Goal: Task Accomplishment & Management: Manage account settings

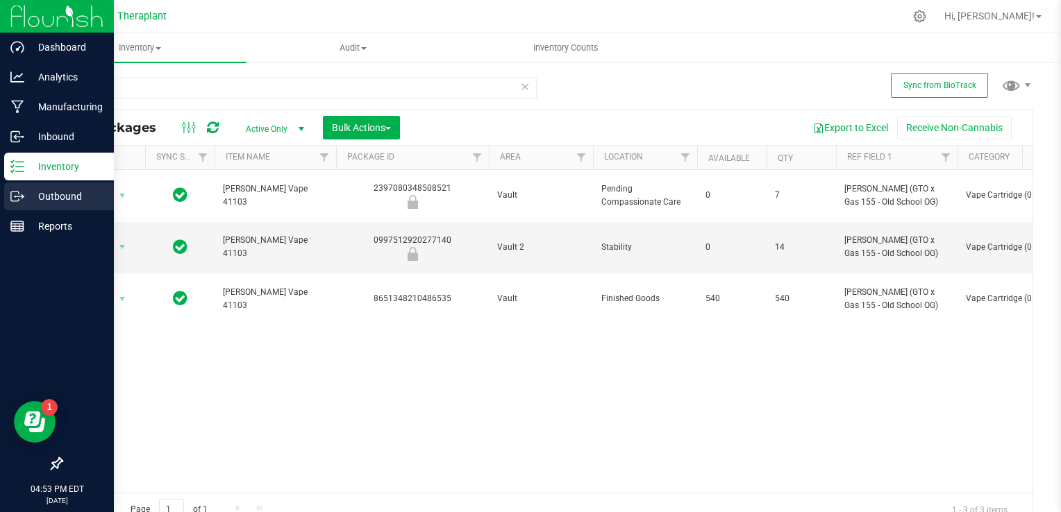
click at [63, 196] on p "Outbound" at bounding box center [65, 196] width 83 height 17
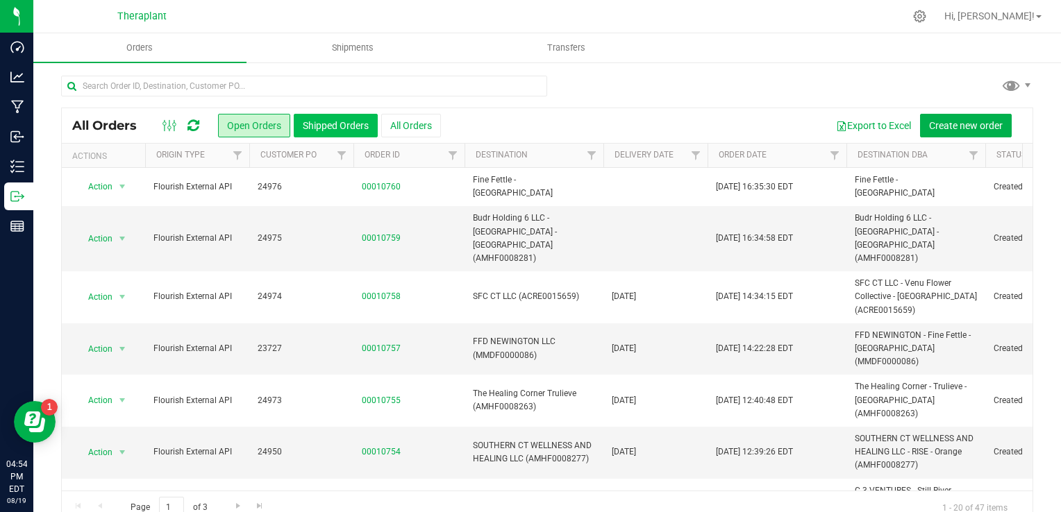
click at [346, 126] on button "Shipped Orders" at bounding box center [336, 126] width 84 height 24
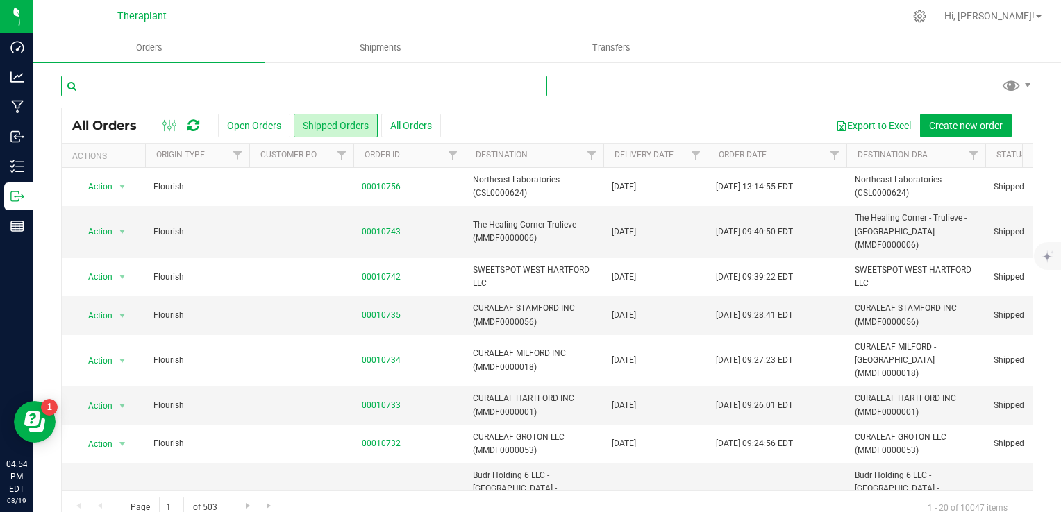
click at [238, 89] on input "text" at bounding box center [304, 86] width 486 height 21
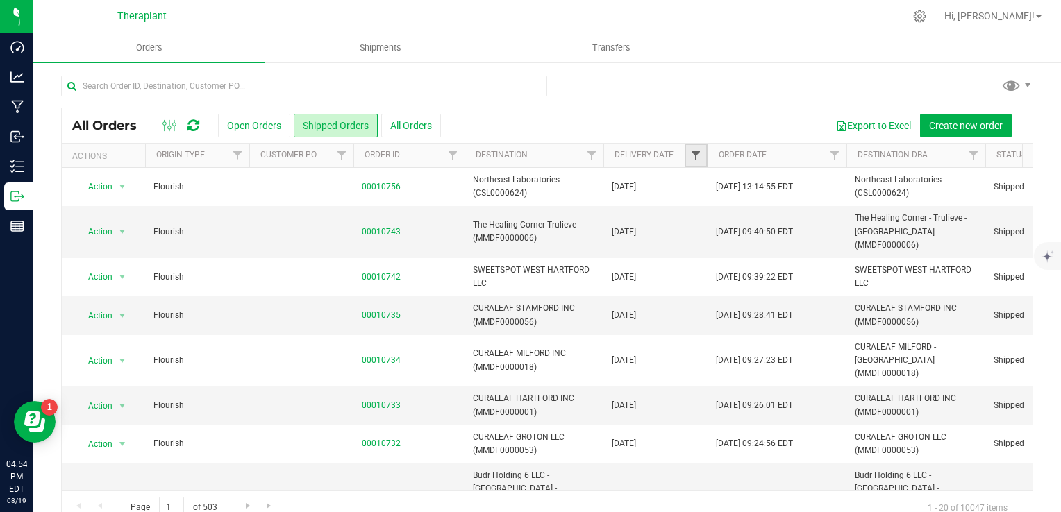
click at [691, 157] on span "Filter" at bounding box center [695, 155] width 11 height 11
click at [830, 235] on span "select" at bounding box center [823, 239] width 11 height 11
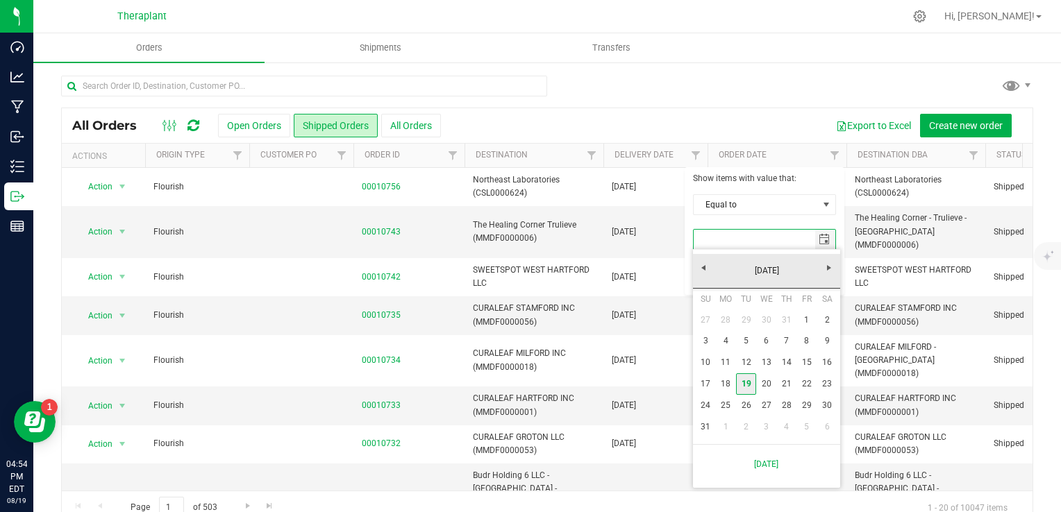
click at [748, 387] on link "19" at bounding box center [746, 384] width 20 height 22
type input "[DATE]"
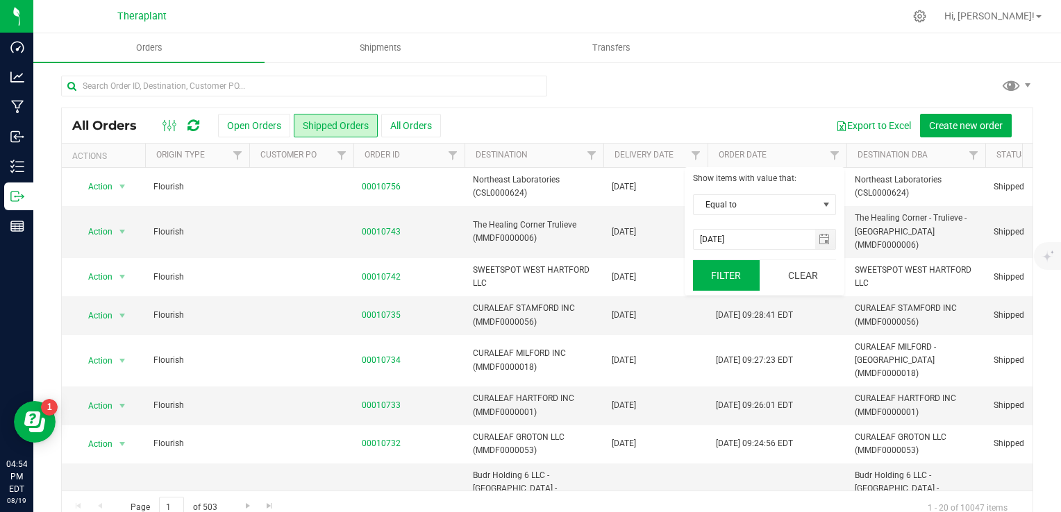
click at [737, 281] on button "Filter" at bounding box center [726, 275] width 67 height 31
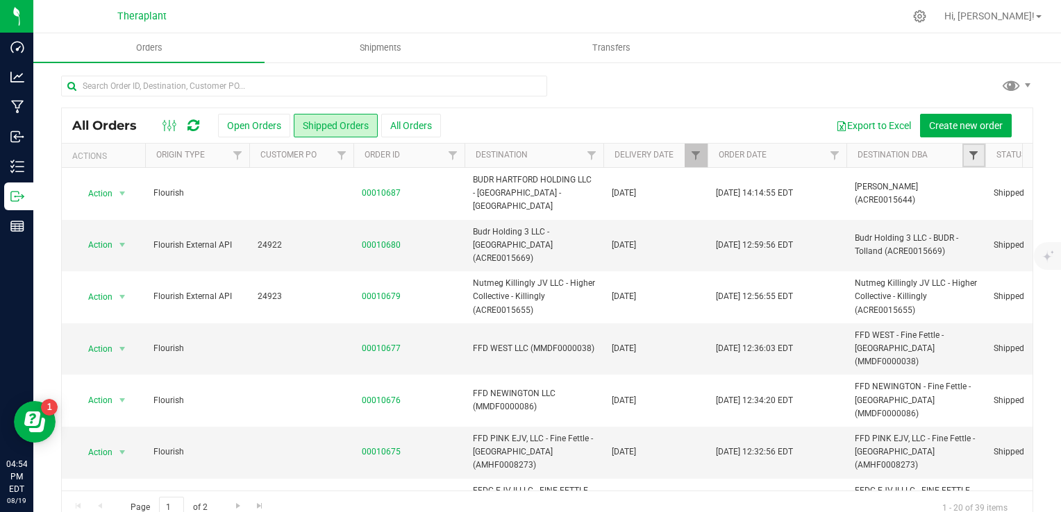
click at [975, 154] on span "Filter" at bounding box center [973, 155] width 11 height 11
click at [972, 155] on span "Filter" at bounding box center [973, 155] width 11 height 11
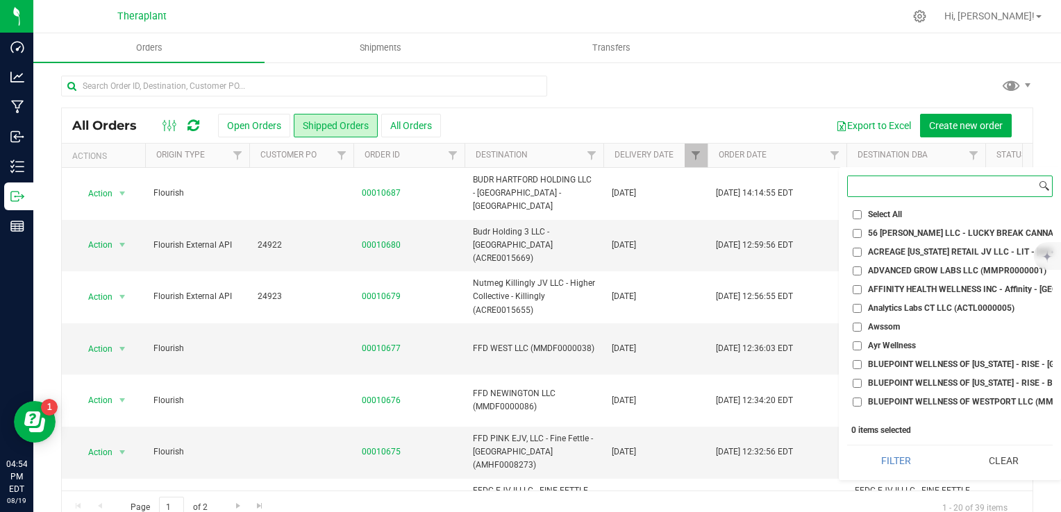
click at [932, 185] on input at bounding box center [942, 186] width 188 height 20
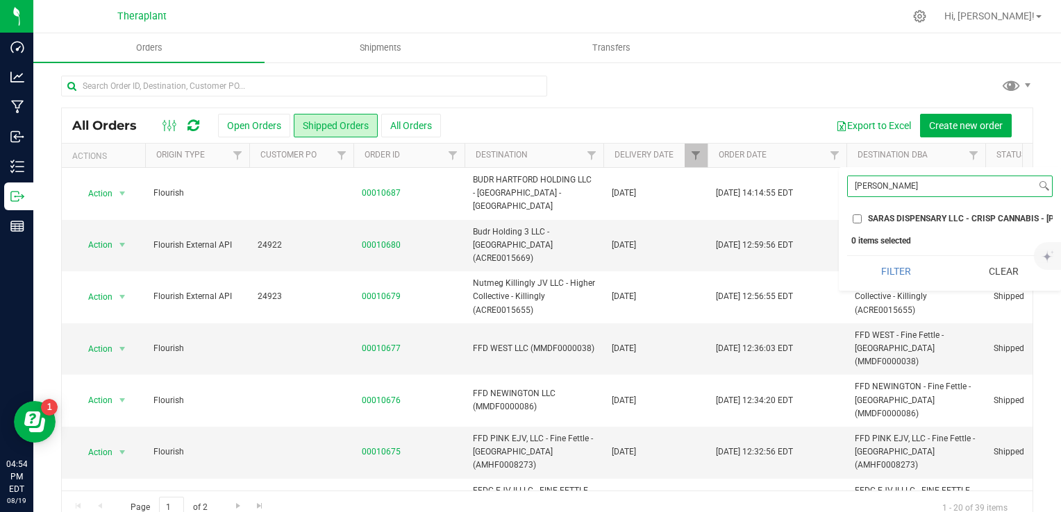
type input "[PERSON_NAME]"
click at [935, 222] on span "SARAS DISPENSARY LLC - CRISP CANNABIS - [PERSON_NAME] (ACRE0005925)" at bounding box center [1020, 218] width 305 height 8
click at [861, 222] on input "SARAS DISPENSARY LLC - CRISP CANNABIS - [PERSON_NAME] (ACRE0005925)" at bounding box center [856, 218] width 9 height 9
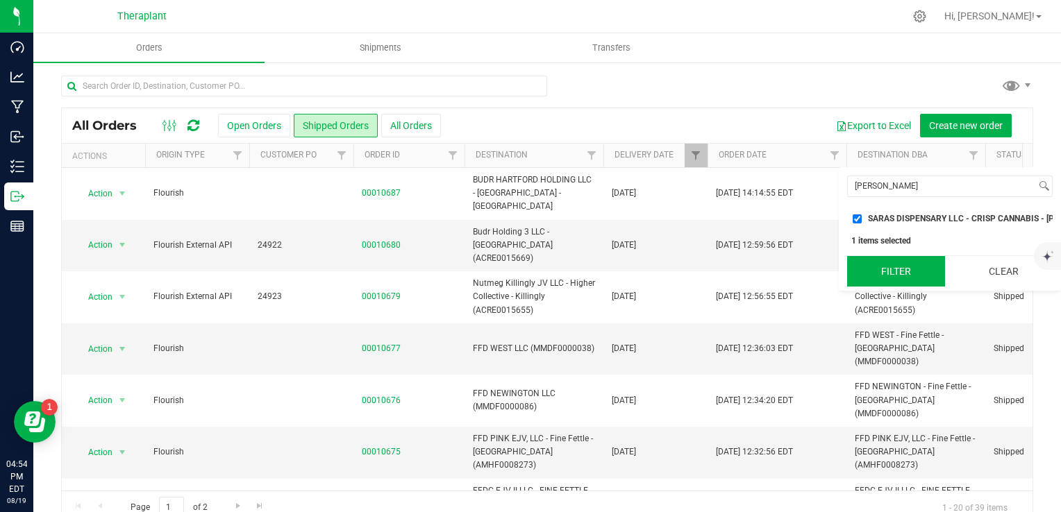
click at [927, 273] on button "Filter" at bounding box center [896, 271] width 98 height 31
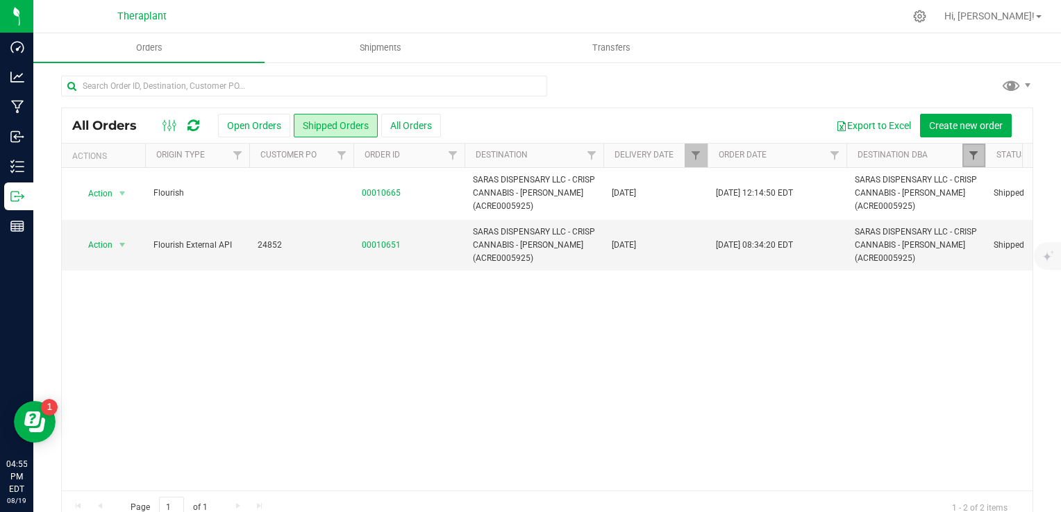
click at [977, 158] on span "Filter" at bounding box center [973, 155] width 11 height 11
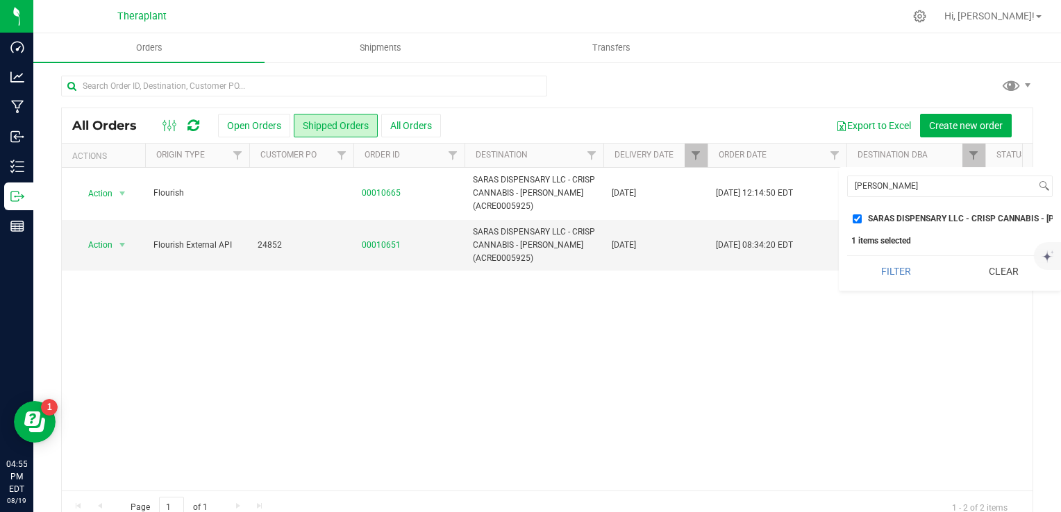
drag, startPoint x: 982, startPoint y: 283, endPoint x: 982, endPoint y: 235, distance: 47.2
click at [983, 279] on button "Clear" at bounding box center [1003, 271] width 98 height 31
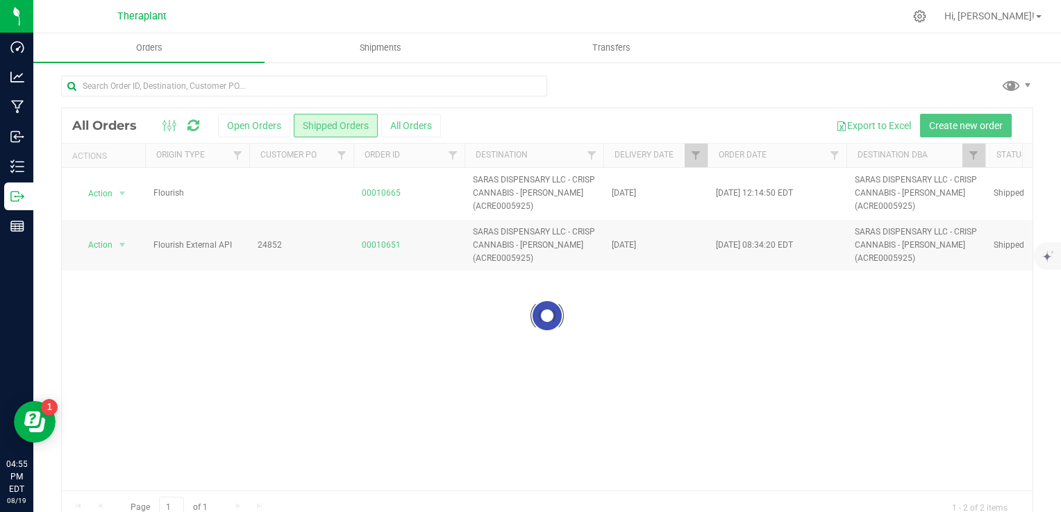
checkbox input "false"
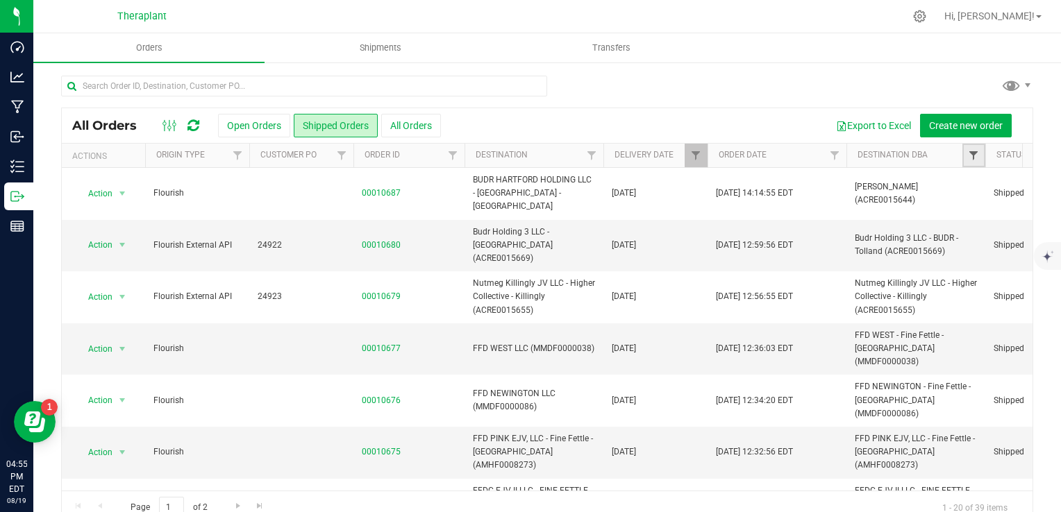
click at [975, 155] on span "Filter" at bounding box center [973, 155] width 11 height 11
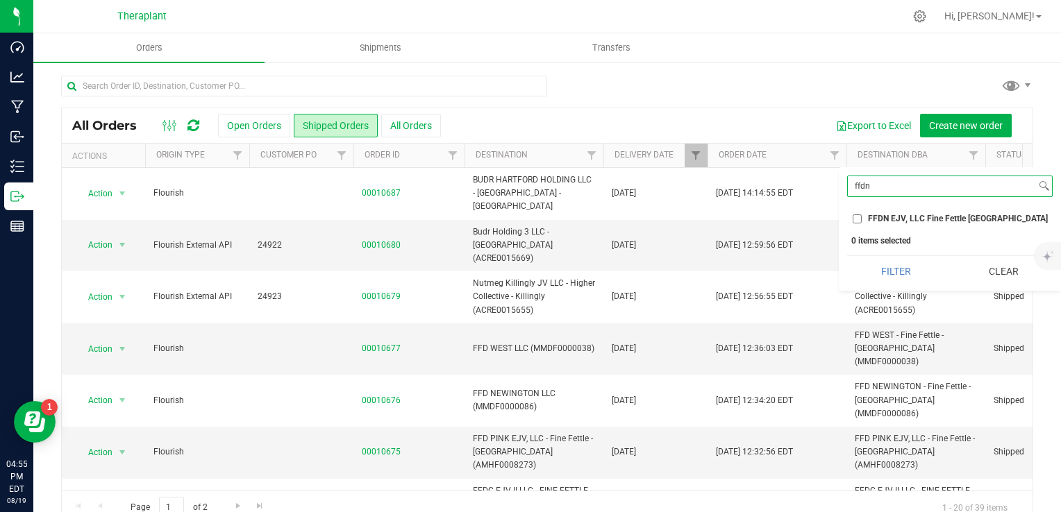
type input "ffdn"
click at [936, 218] on span "FFDN EJV, LLC Fine Fettle [GEOGRAPHIC_DATA]" at bounding box center [958, 218] width 180 height 8
click at [861, 218] on input "FFDN EJV, LLC Fine Fettle [GEOGRAPHIC_DATA]" at bounding box center [856, 218] width 9 height 9
checkbox input "true"
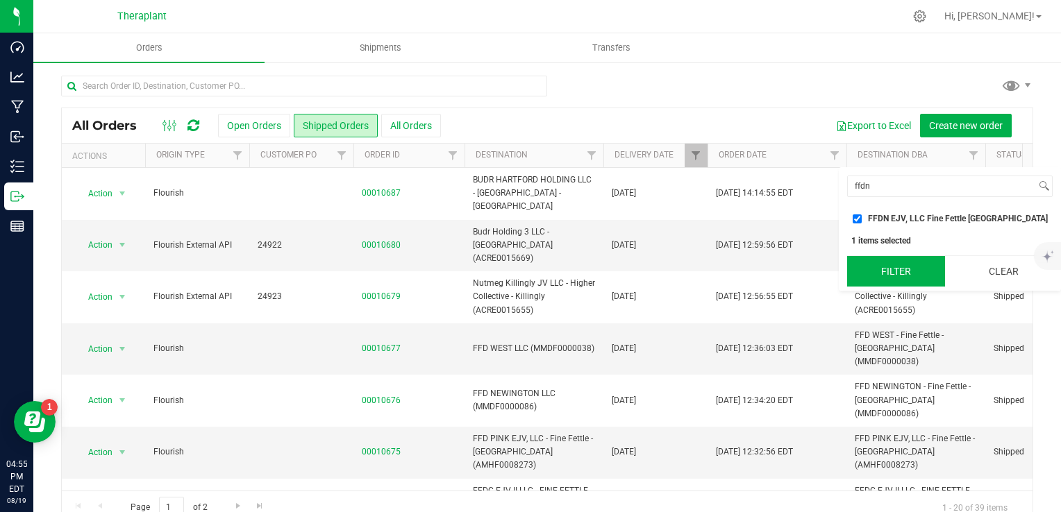
click at [896, 271] on button "Filter" at bounding box center [896, 271] width 98 height 31
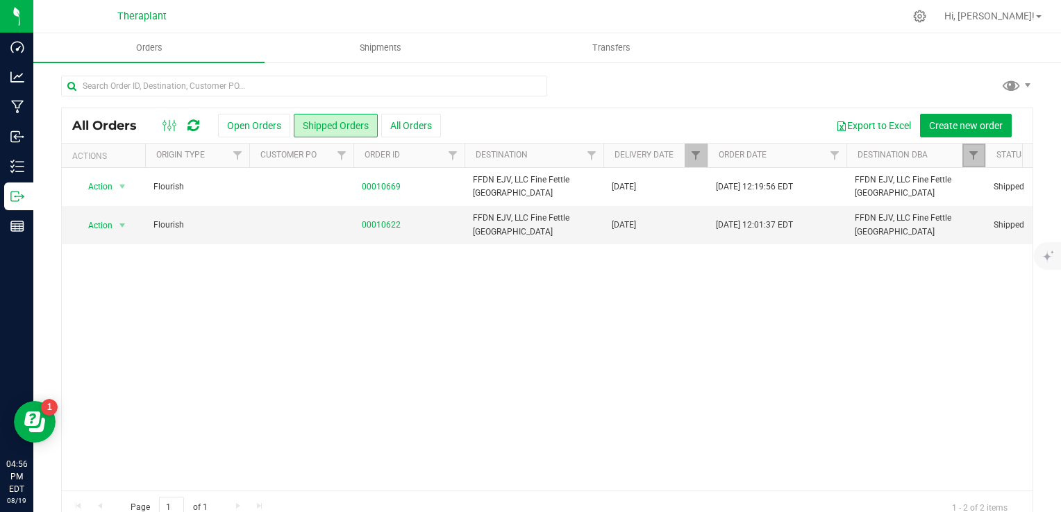
drag, startPoint x: 972, startPoint y: 156, endPoint x: 964, endPoint y: 162, distance: 9.9
click at [972, 156] on span "Filter" at bounding box center [973, 155] width 11 height 11
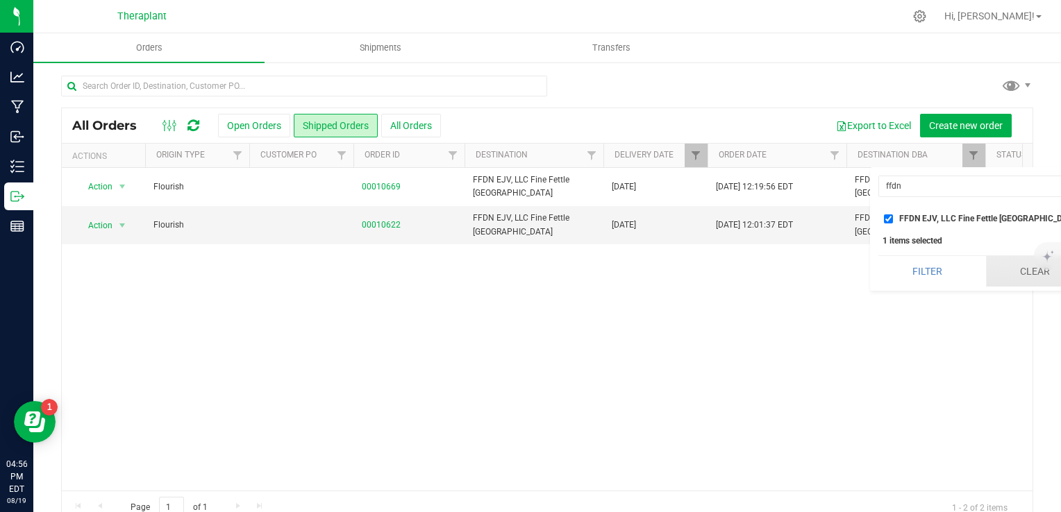
click at [993, 278] on button "Clear" at bounding box center [1035, 271] width 98 height 31
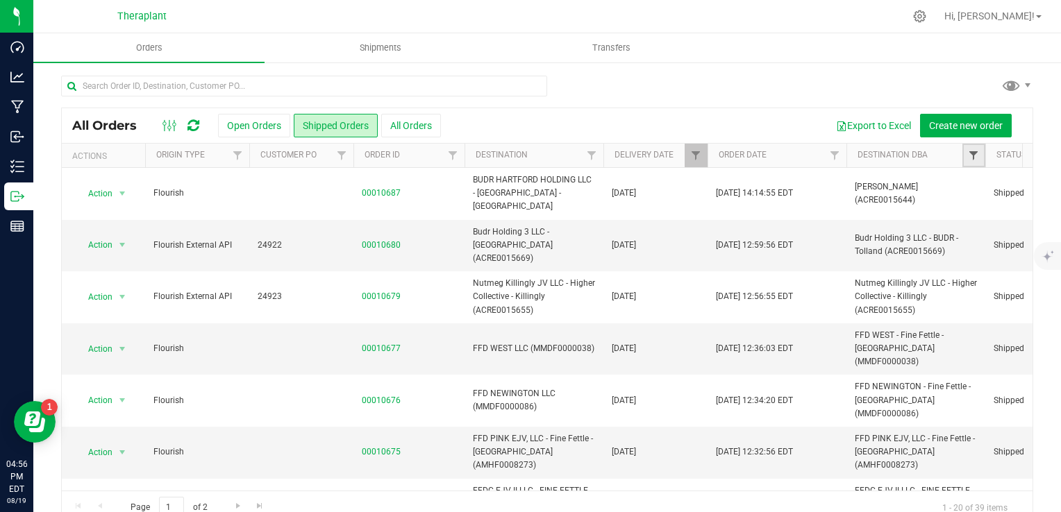
click at [974, 150] on span "Filter" at bounding box center [973, 155] width 11 height 11
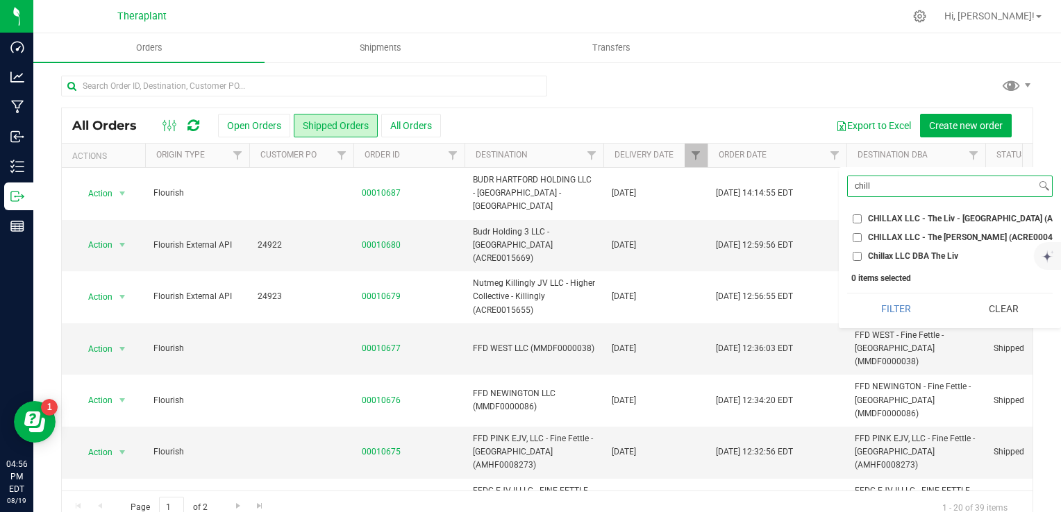
type input "chill"
click at [895, 230] on li "CHILLAX LLC - The [PERSON_NAME] (ACRE0004289)" at bounding box center [949, 237] width 205 height 15
click at [893, 237] on span "CHILLAX LLC - The [PERSON_NAME] (ACRE0004289)" at bounding box center [969, 237] width 202 height 8
click at [861, 237] on input "CHILLAX LLC - The [PERSON_NAME] (ACRE0004289)" at bounding box center [856, 237] width 9 height 9
click at [899, 310] on button "Filter" at bounding box center [896, 309] width 98 height 31
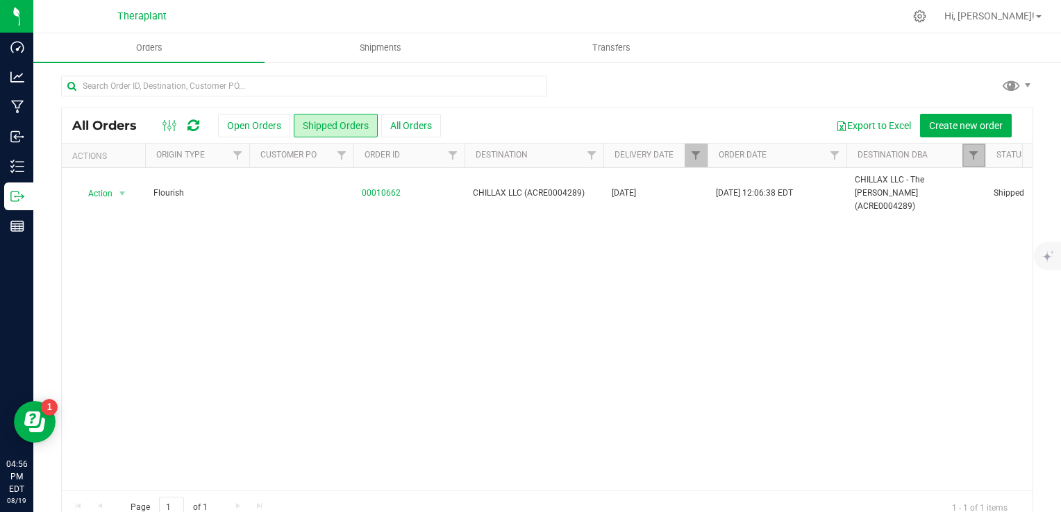
click at [972, 162] on link "Filter" at bounding box center [973, 156] width 23 height 24
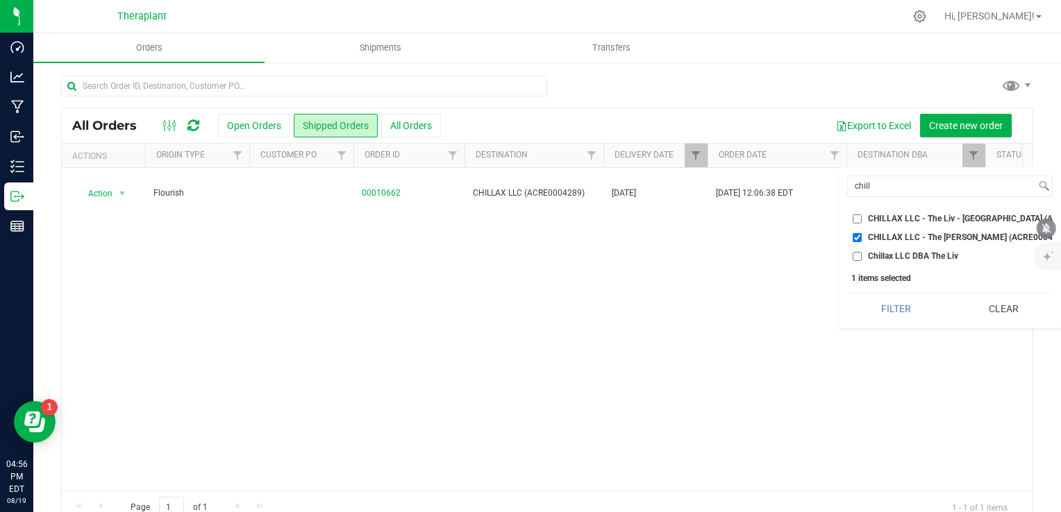
drag, startPoint x: 991, startPoint y: 329, endPoint x: 988, endPoint y: 317, distance: 12.8
click at [991, 324] on button "Clear" at bounding box center [1003, 309] width 98 height 31
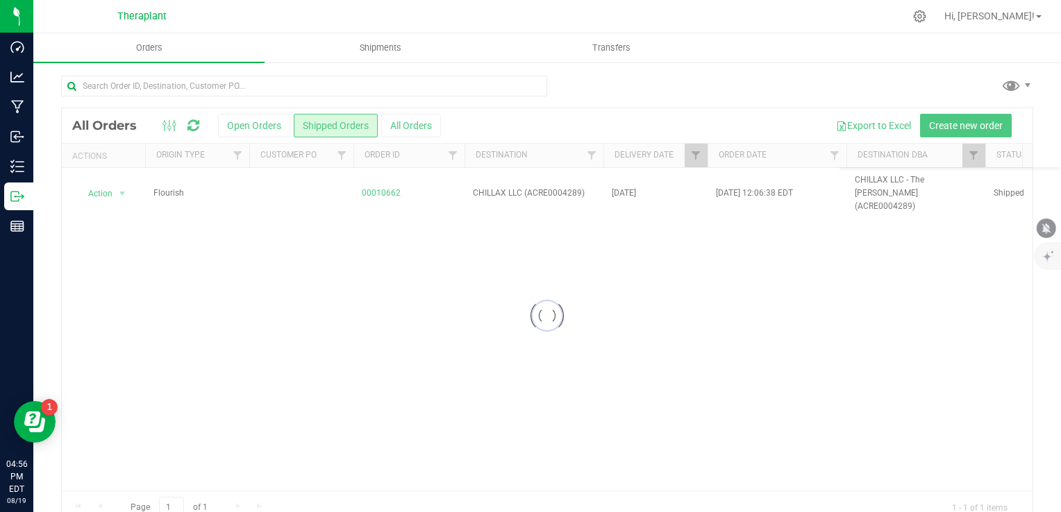
checkbox input "false"
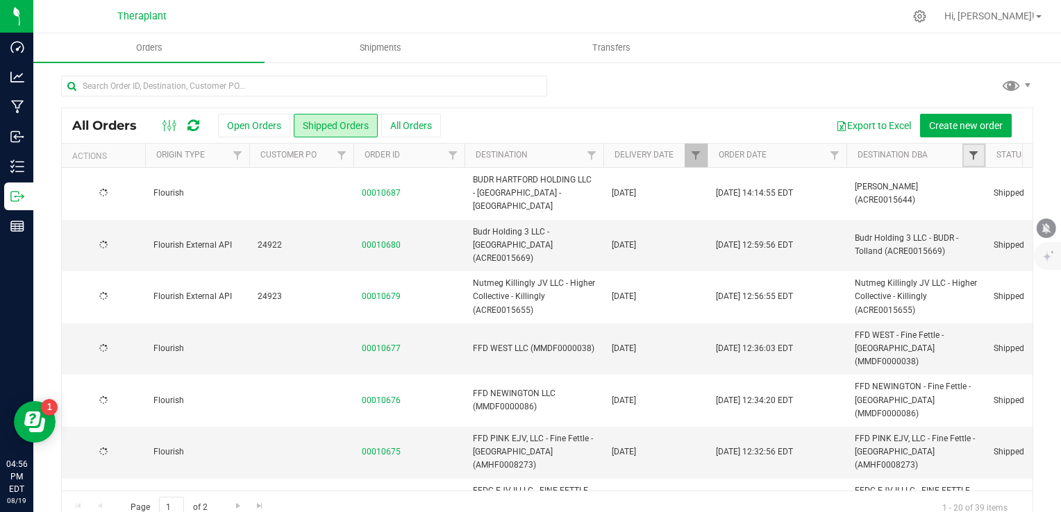
click at [969, 155] on span "Filter" at bounding box center [973, 155] width 11 height 11
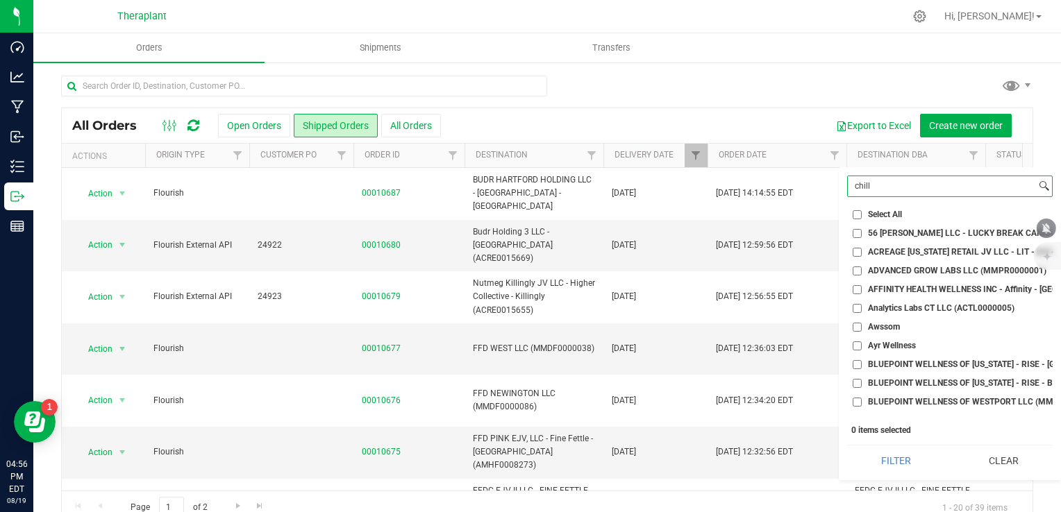
click at [936, 184] on input "chill" at bounding box center [942, 186] width 188 height 20
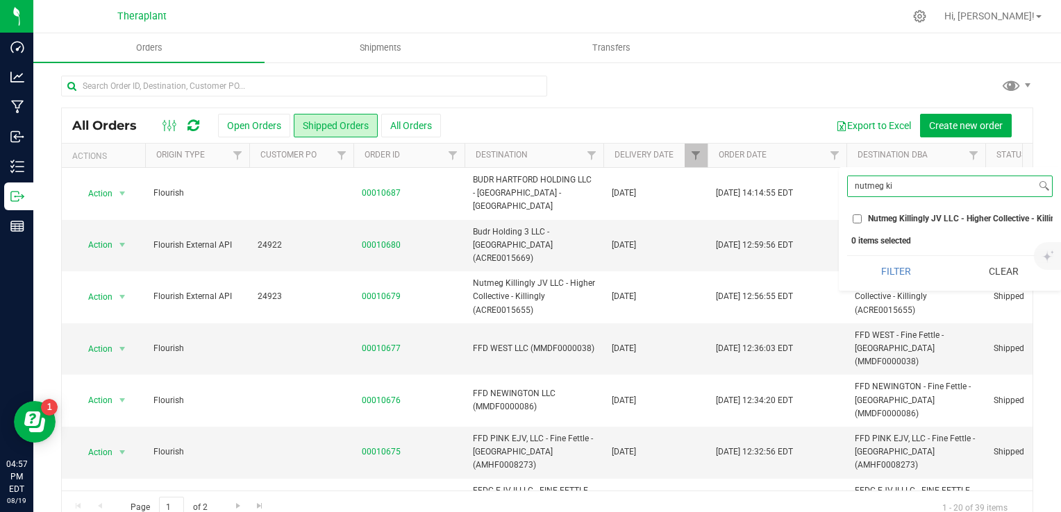
type input "nutmeg ki"
click at [910, 221] on span "Nutmeg Killingly JV LLC - Higher Collective - Killingly (ACRE0015655)" at bounding box center [999, 218] width 262 height 8
click at [861, 221] on input "Nutmeg Killingly JV LLC - Higher Collective - Killingly (ACRE0015655)" at bounding box center [856, 218] width 9 height 9
checkbox input "true"
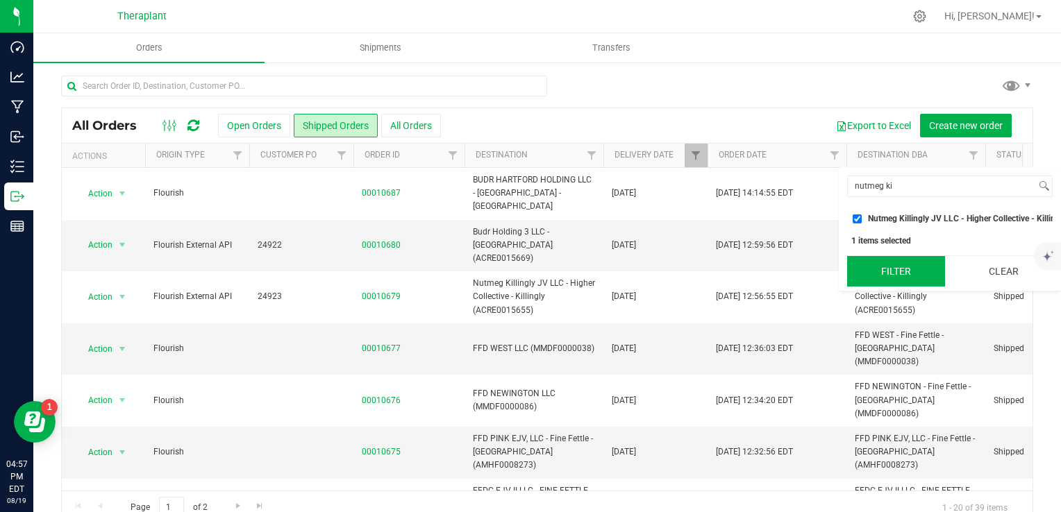
click at [884, 276] on button "Filter" at bounding box center [896, 271] width 98 height 31
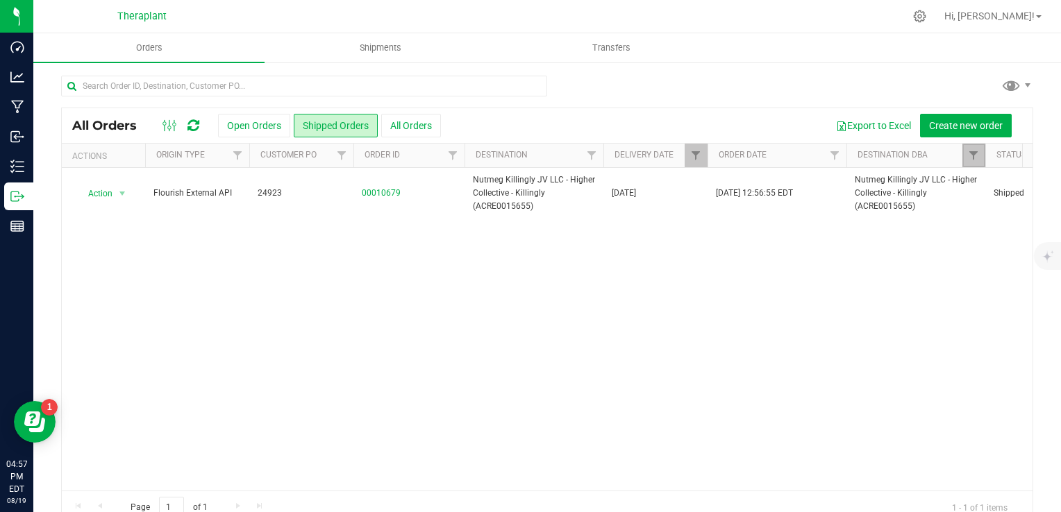
drag, startPoint x: 968, startPoint y: 157, endPoint x: 965, endPoint y: 165, distance: 8.8
click at [968, 157] on span "Filter" at bounding box center [973, 155] width 11 height 11
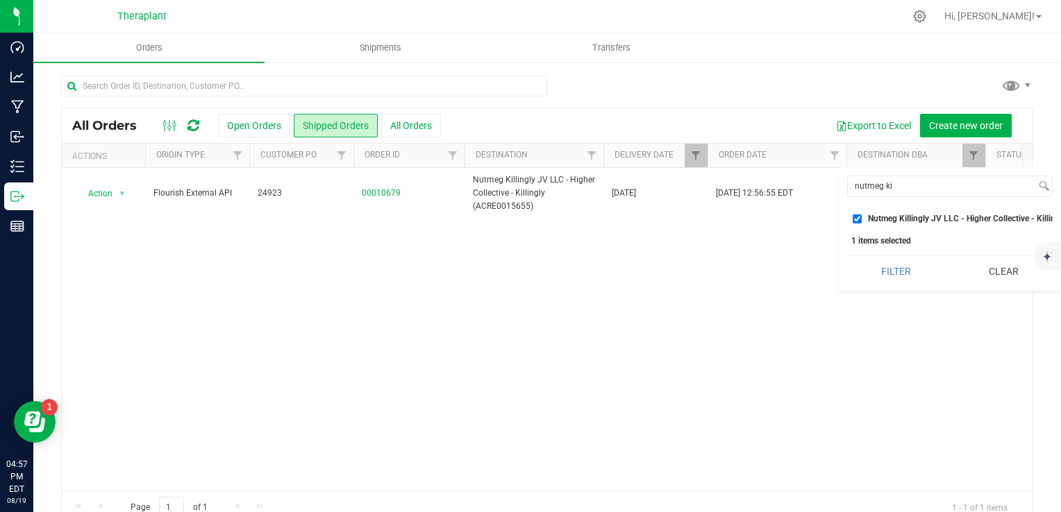
click at [969, 281] on button "Clear" at bounding box center [1003, 271] width 98 height 31
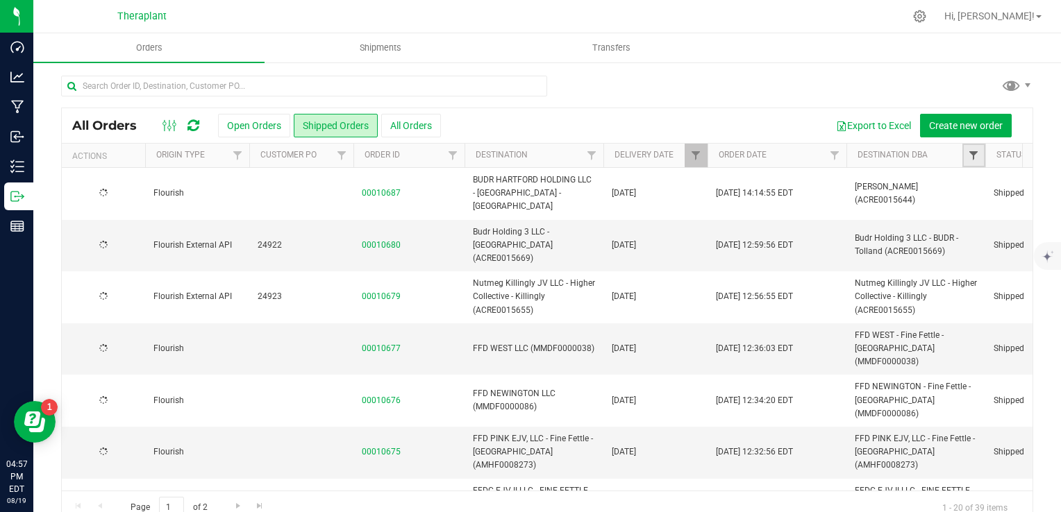
click at [972, 154] on span "Filter" at bounding box center [973, 155] width 11 height 11
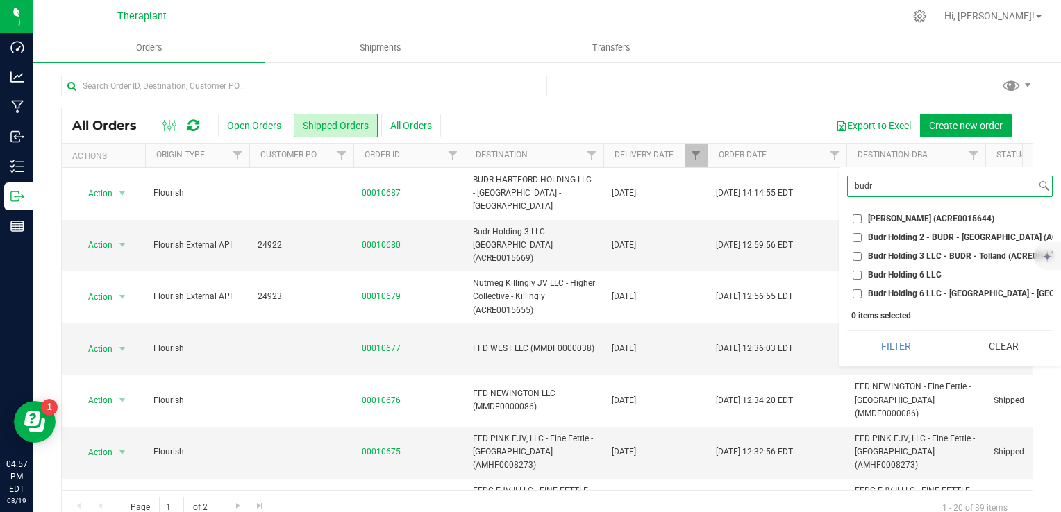
type input "budr"
click at [904, 255] on span "Budr Holding 3 LLC - BUDR - Tolland (ACRE0015669)" at bounding box center [968, 256] width 201 height 8
click at [861, 255] on input "Budr Holding 3 LLC - BUDR - Tolland (ACRE0015669)" at bounding box center [856, 256] width 9 height 9
checkbox input "true"
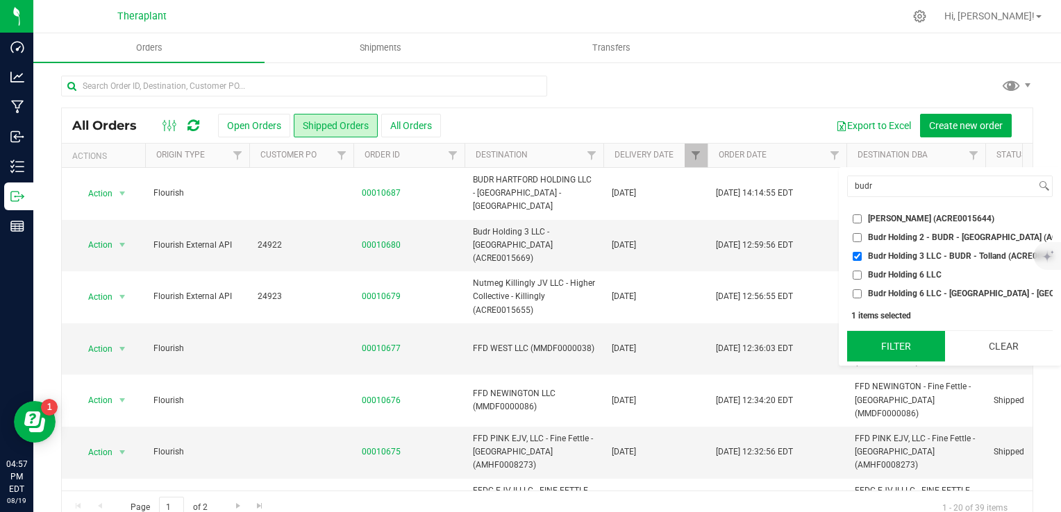
click at [889, 357] on button "Filter" at bounding box center [896, 346] width 98 height 31
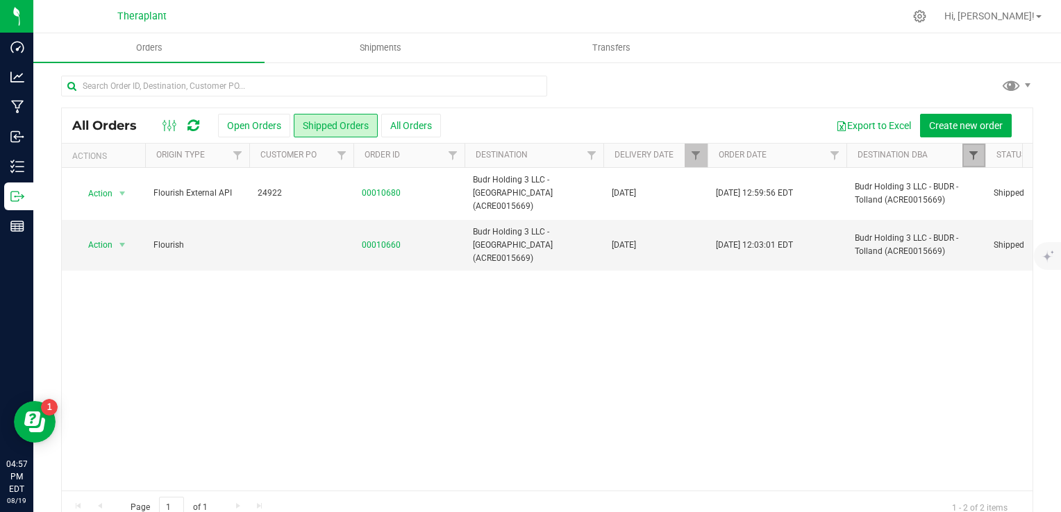
click at [972, 149] on link "Filter" at bounding box center [973, 156] width 23 height 24
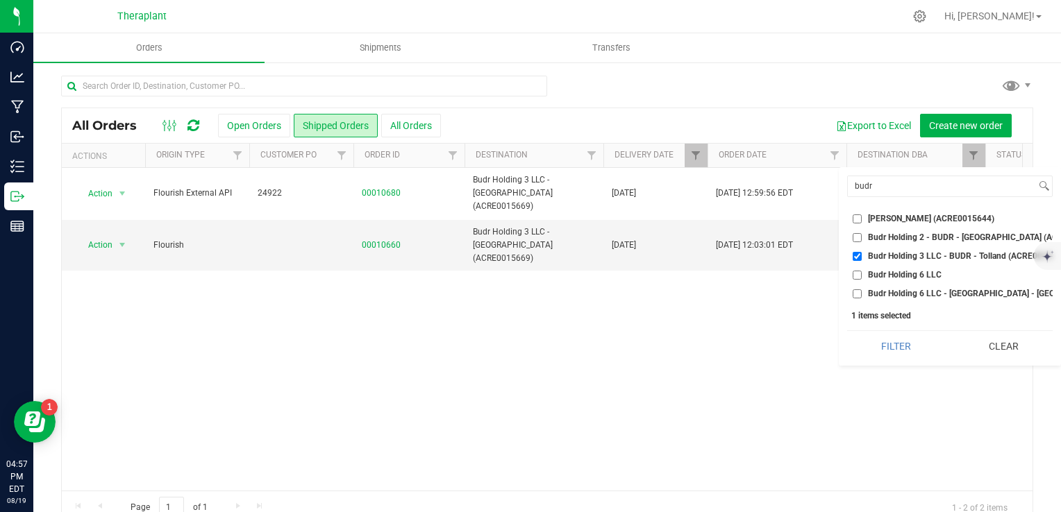
drag, startPoint x: 1008, startPoint y: 371, endPoint x: 1007, endPoint y: 362, distance: 9.1
click at [1008, 362] on button "Clear" at bounding box center [1003, 346] width 98 height 31
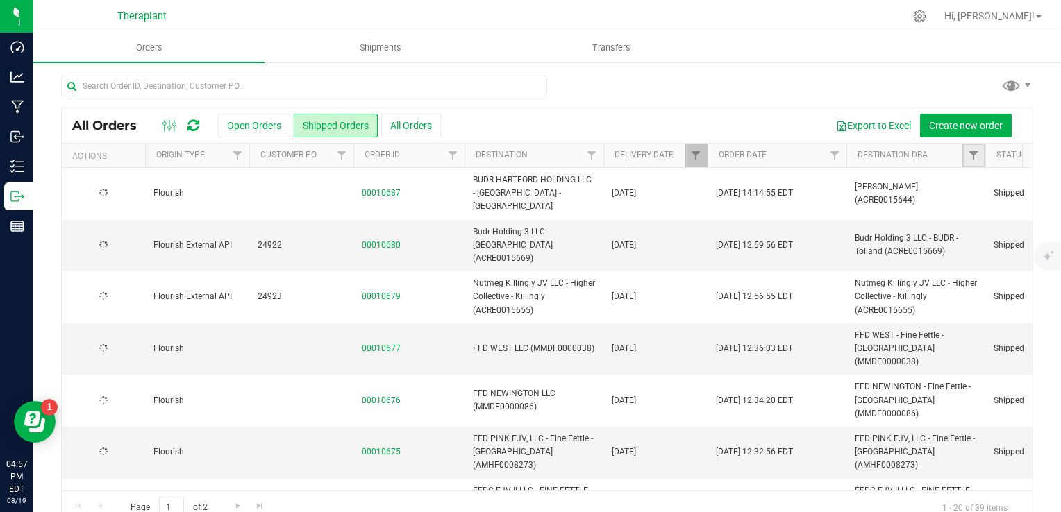
click at [978, 150] on span "Filter" at bounding box center [973, 155] width 11 height 11
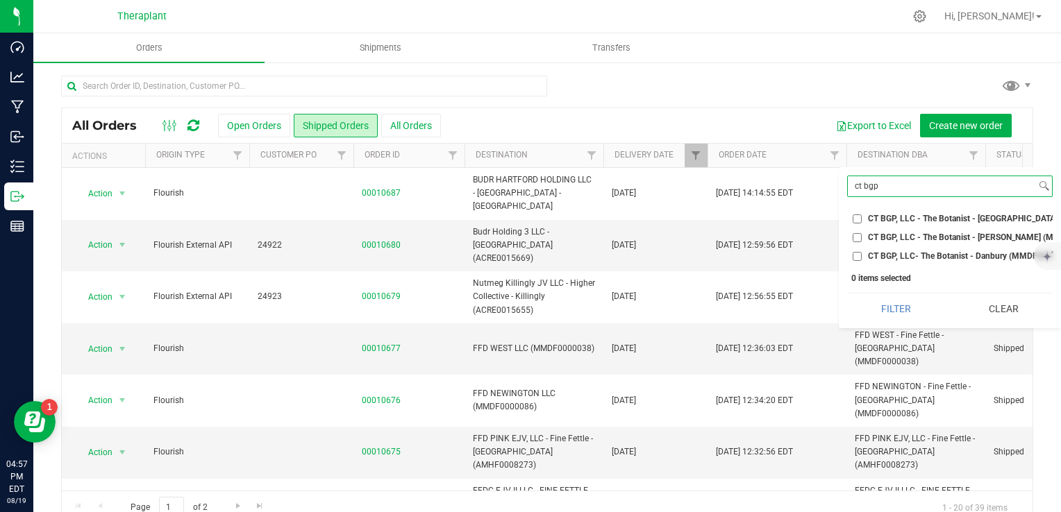
type input "ct bgp"
click at [952, 236] on span "CT BGP, LLC - The Botanist - [PERSON_NAME] (MMDF0000004)" at bounding box center [988, 237] width 240 height 8
click at [861, 236] on input "CT BGP, LLC - The Botanist - [PERSON_NAME] (MMDF0000004)" at bounding box center [856, 237] width 9 height 9
checkbox input "true"
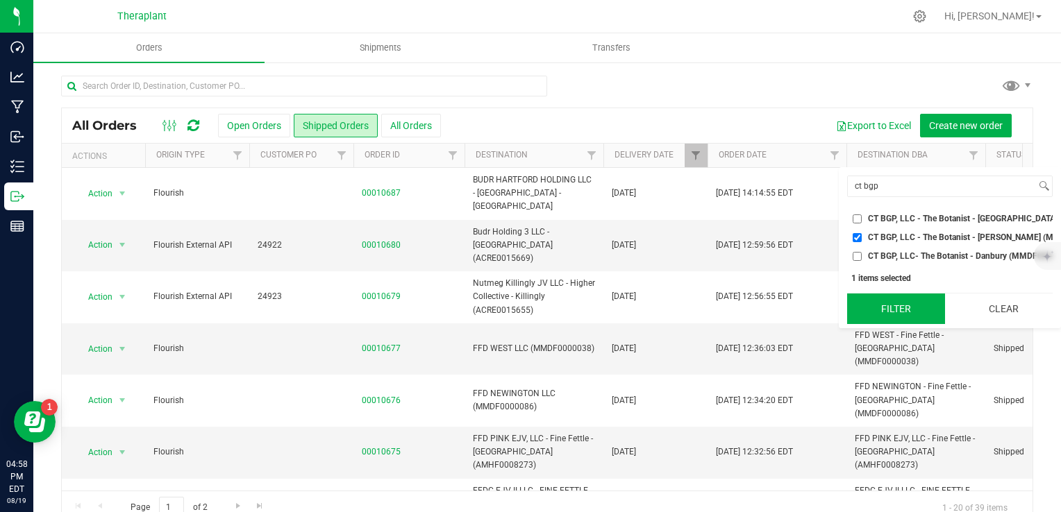
click at [912, 324] on button "Filter" at bounding box center [896, 309] width 98 height 31
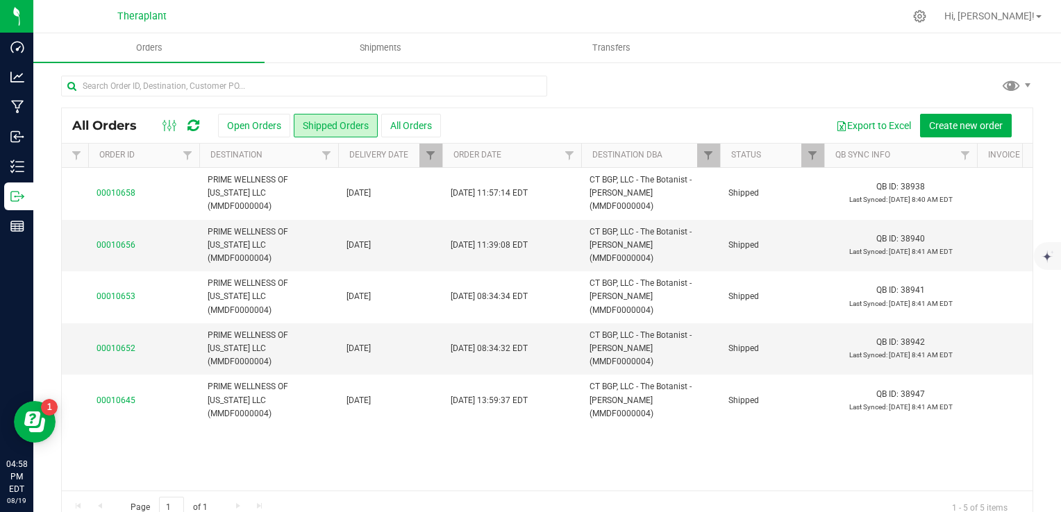
scroll to position [0, 548]
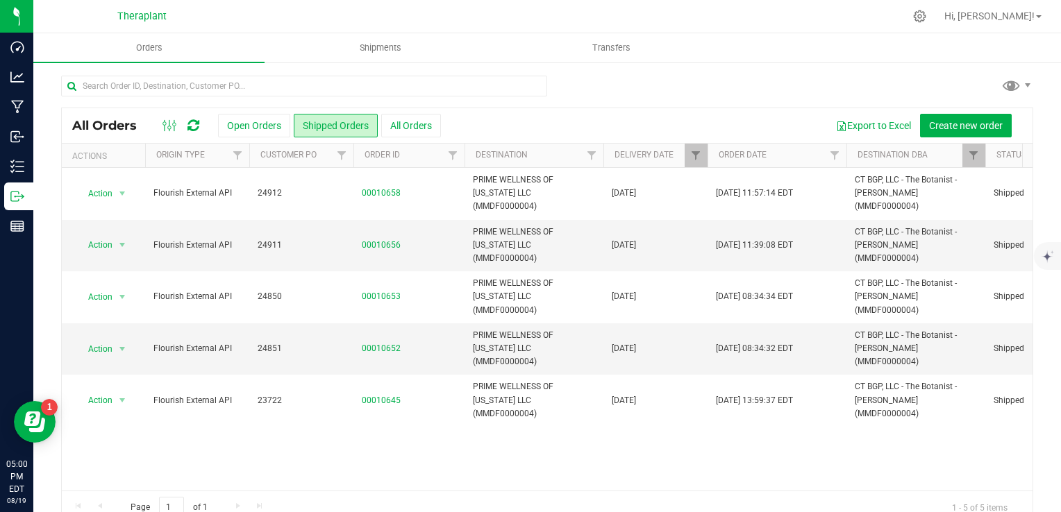
drag, startPoint x: 216, startPoint y: 468, endPoint x: 462, endPoint y: 462, distance: 246.5
click at [505, 457] on div "Action Action Clone order Mark as fully paid Order audit log Print COAs (single…" at bounding box center [547, 329] width 970 height 323
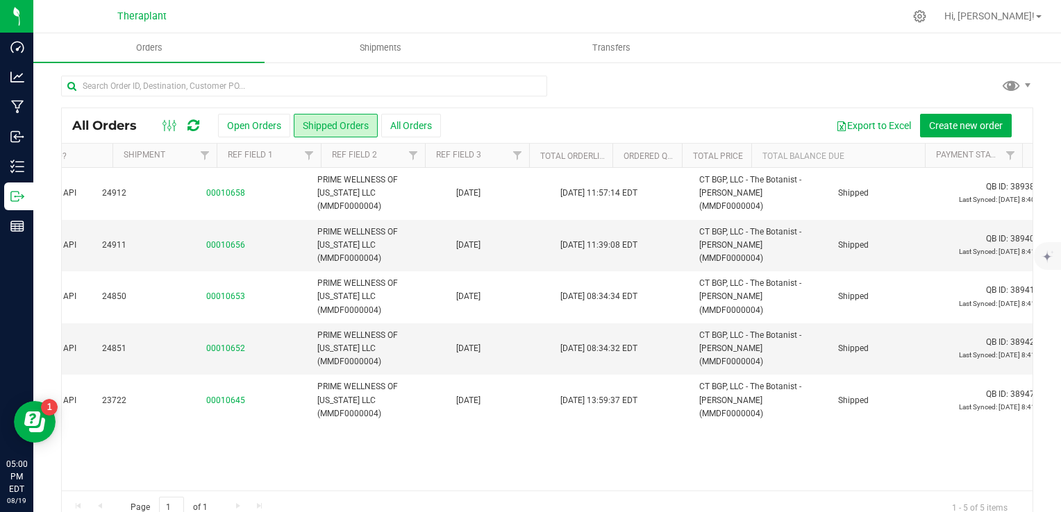
scroll to position [0, 0]
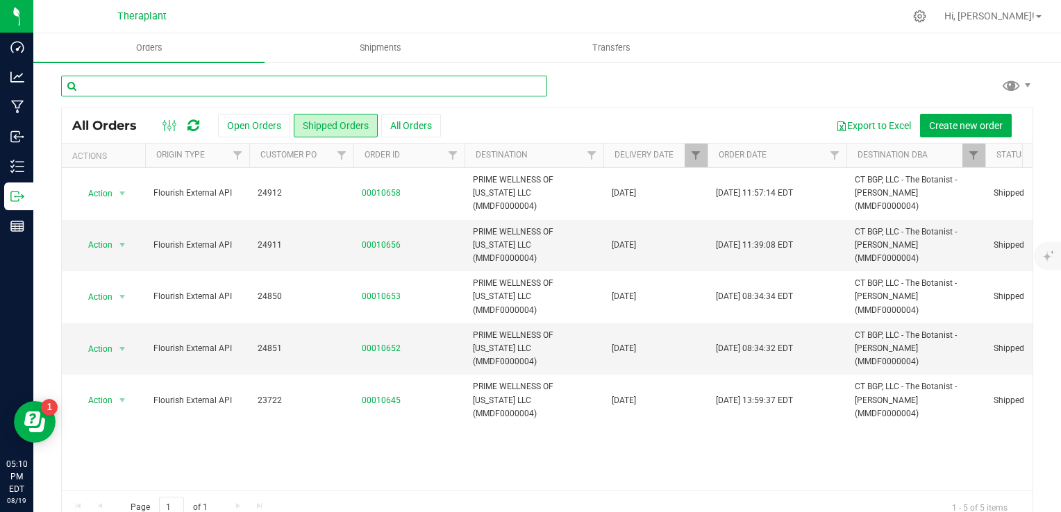
click at [133, 82] on input "text" at bounding box center [304, 86] width 486 height 21
type input "41057"
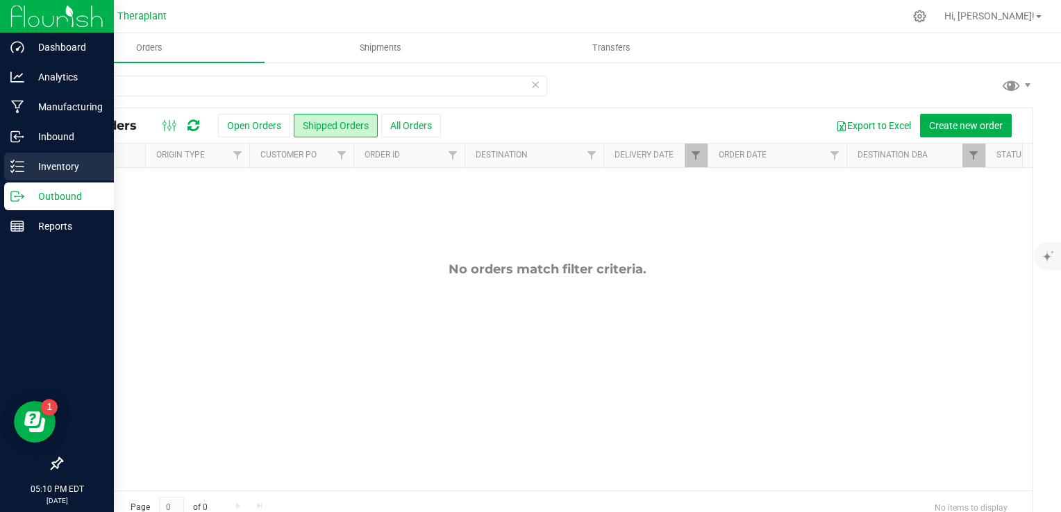
click at [42, 160] on p "Inventory" at bounding box center [65, 166] width 83 height 17
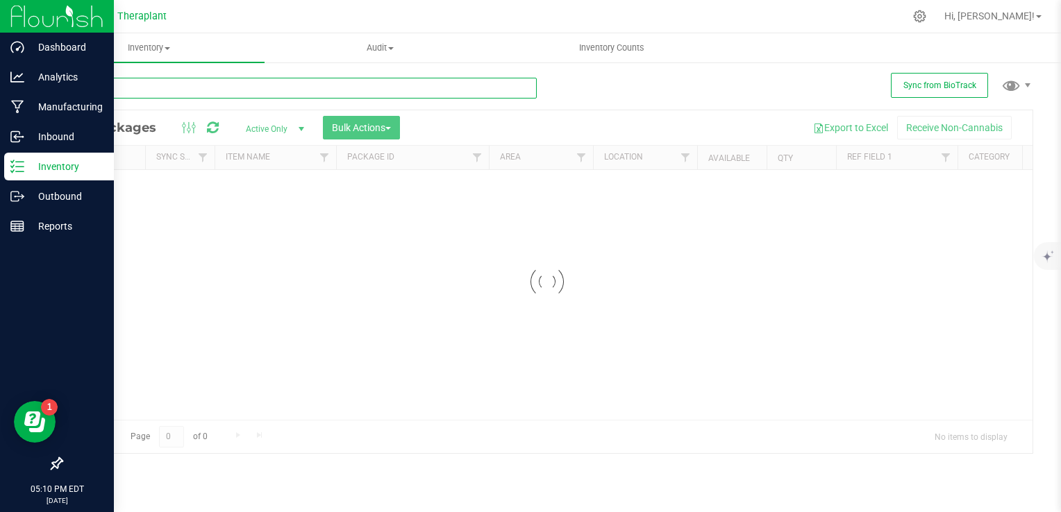
click at [269, 90] on input "text" at bounding box center [298, 88] width 475 height 21
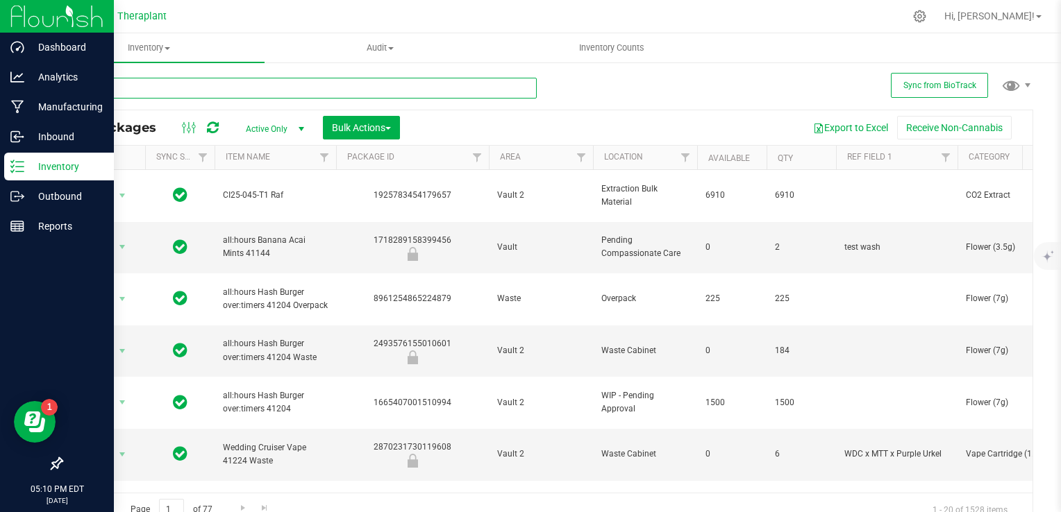
type input "41057"
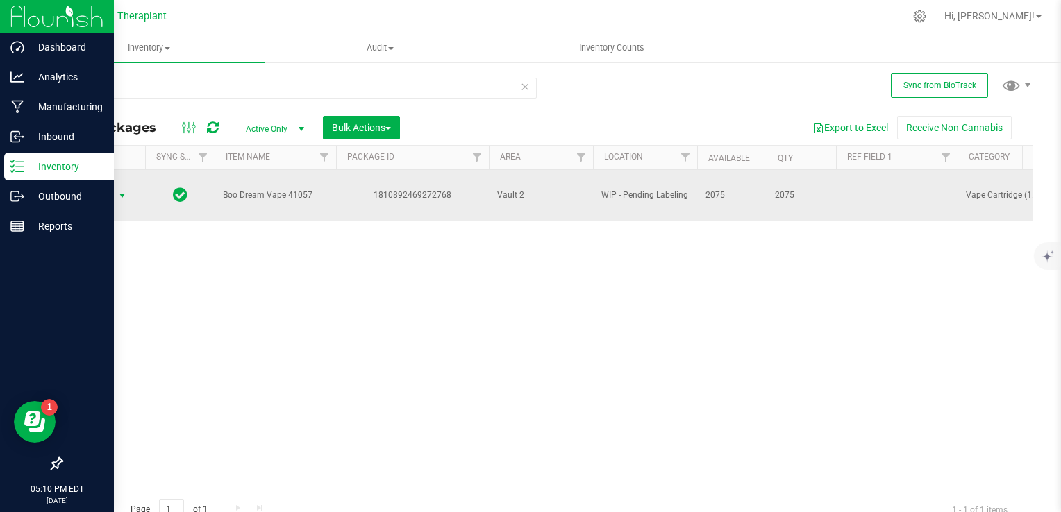
click at [106, 194] on span "Action" at bounding box center [94, 195] width 37 height 19
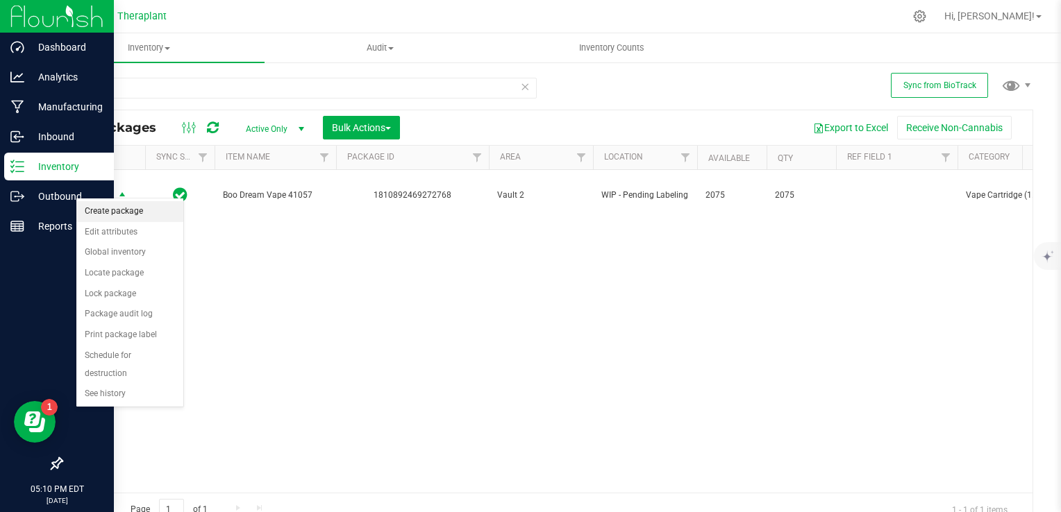
click at [129, 213] on li "Create package" at bounding box center [129, 211] width 107 height 21
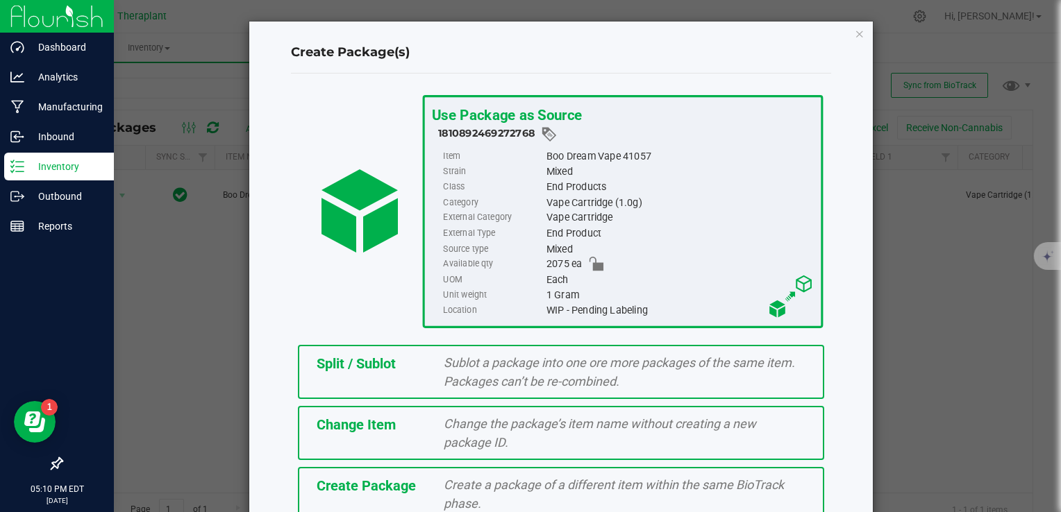
click at [494, 382] on span "Sublot a package into one ore more packages of the same item. Packages can’t be…" at bounding box center [619, 371] width 351 height 33
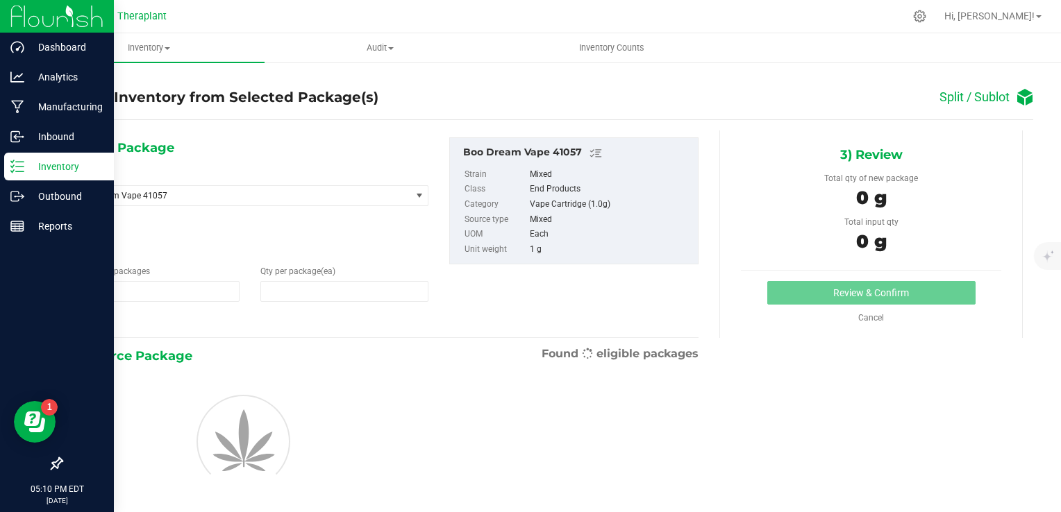
type input "1"
type input "0"
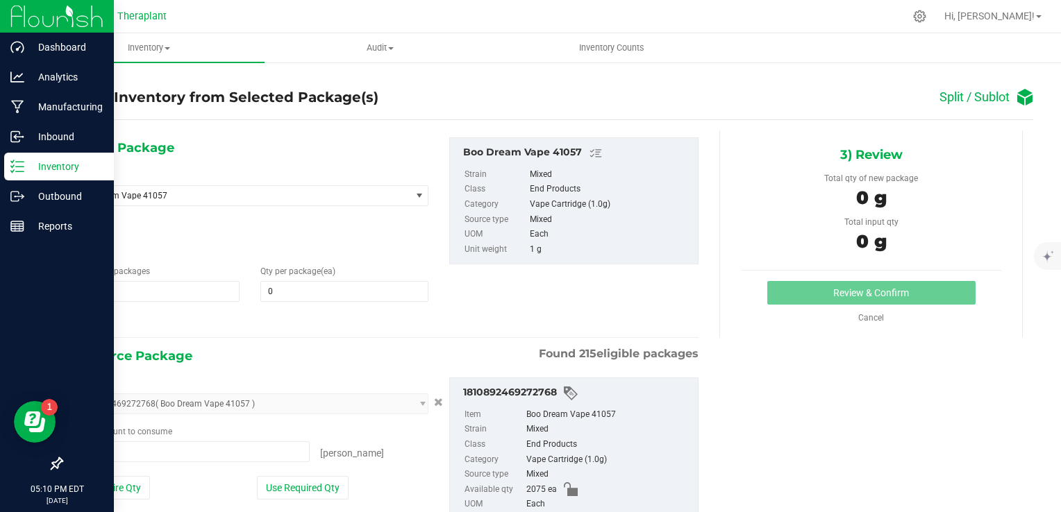
type input "0 ea"
click at [380, 288] on span at bounding box center [344, 291] width 168 height 21
click at [380, 287] on input "text" at bounding box center [344, 291] width 167 height 19
type input "5"
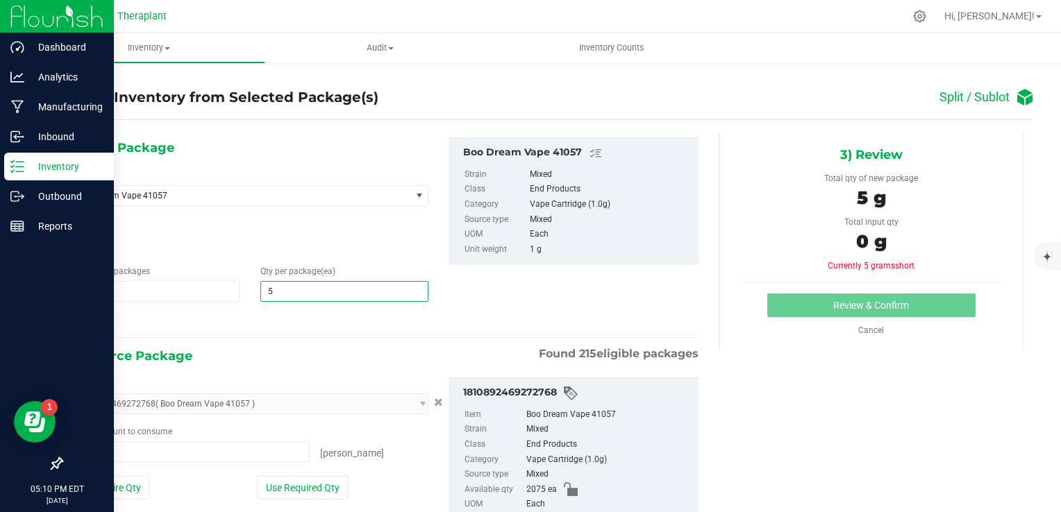
scroll to position [69, 0]
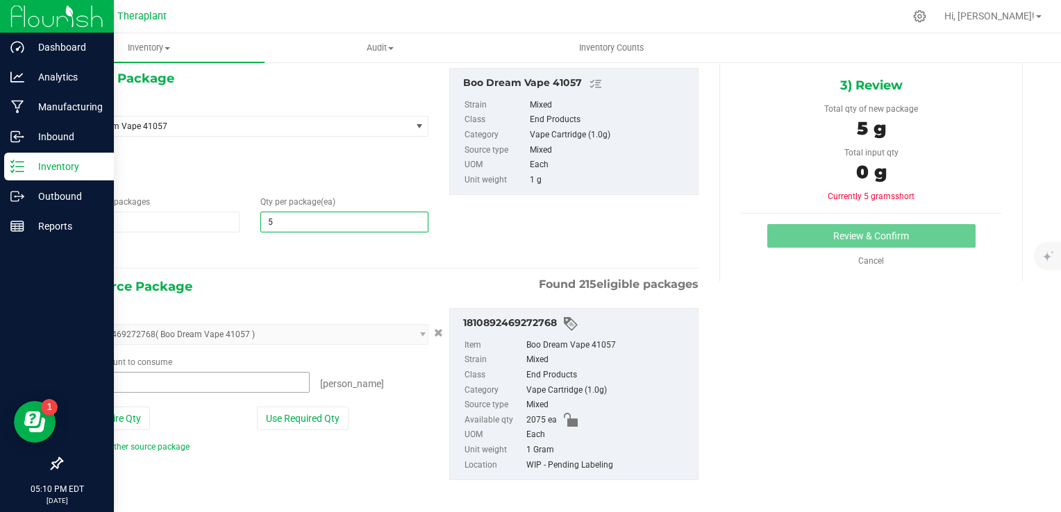
click at [203, 377] on input "0 ea" at bounding box center [190, 382] width 237 height 19
type input "5"
click at [203, 377] on input "text" at bounding box center [190, 382] width 237 height 19
type input "5"
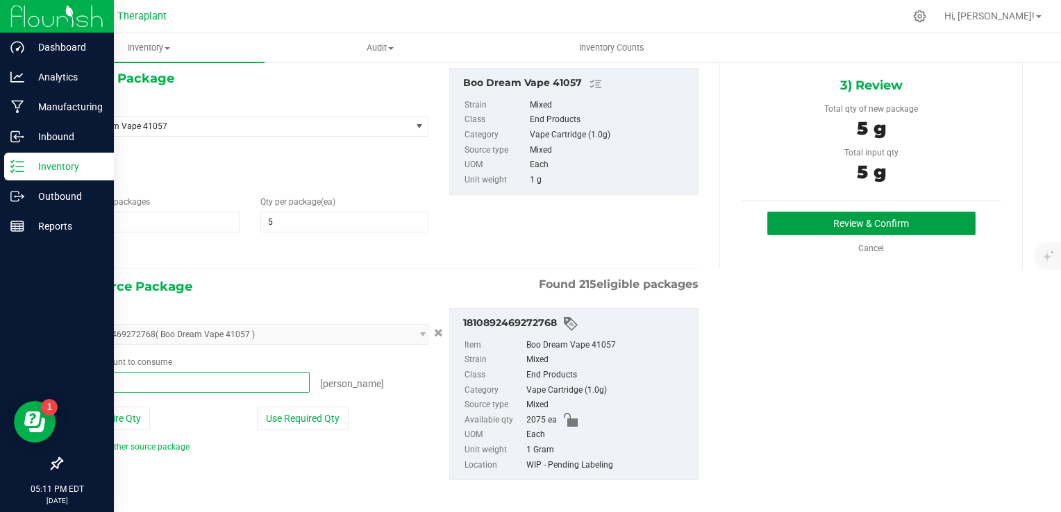
type input "5 ea"
click at [809, 219] on button "Review & Confirm" at bounding box center [871, 224] width 208 height 24
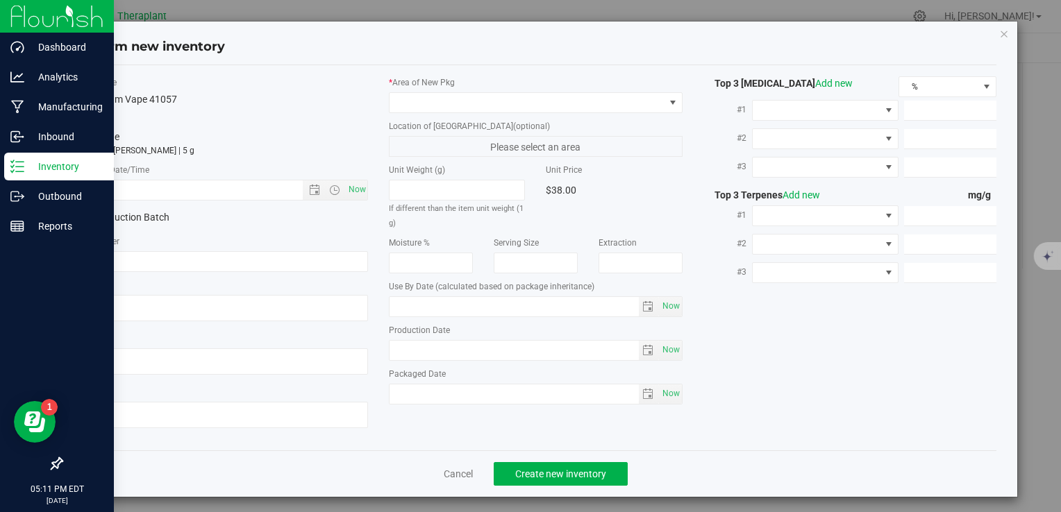
type input "[DATE]"
click at [351, 188] on span "Now" at bounding box center [357, 190] width 24 height 20
type input "[DATE] 5:11 PM"
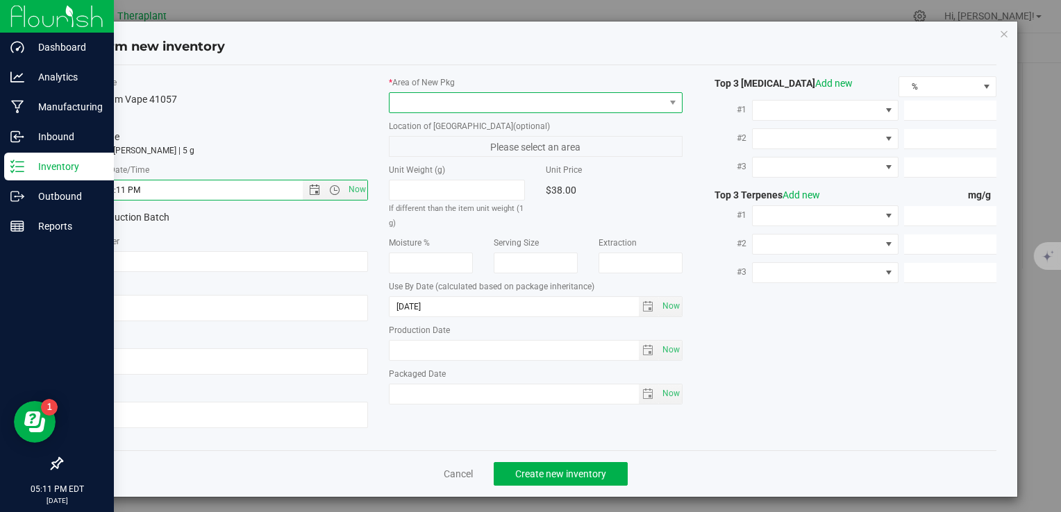
click at [403, 102] on span at bounding box center [526, 102] width 274 height 19
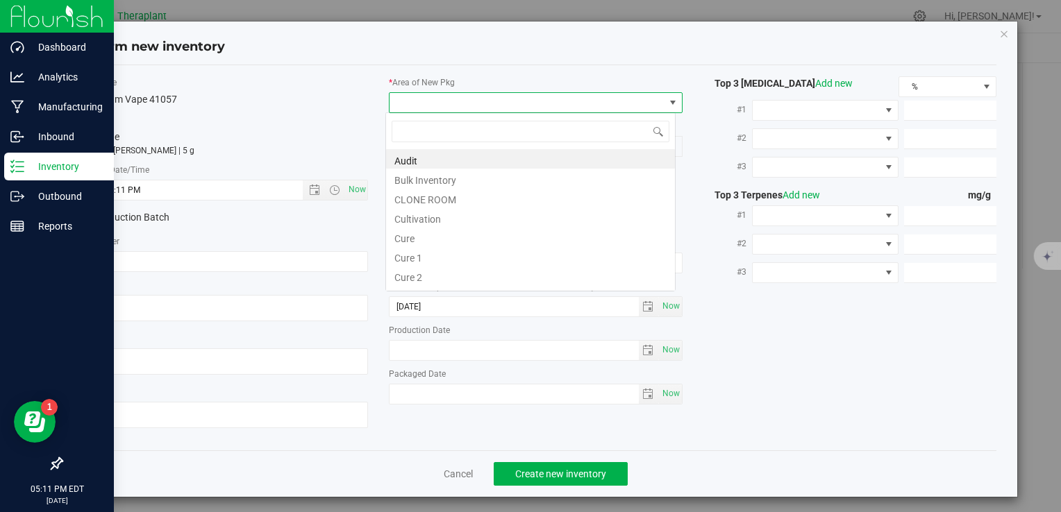
scroll to position [20, 290]
type input "v"
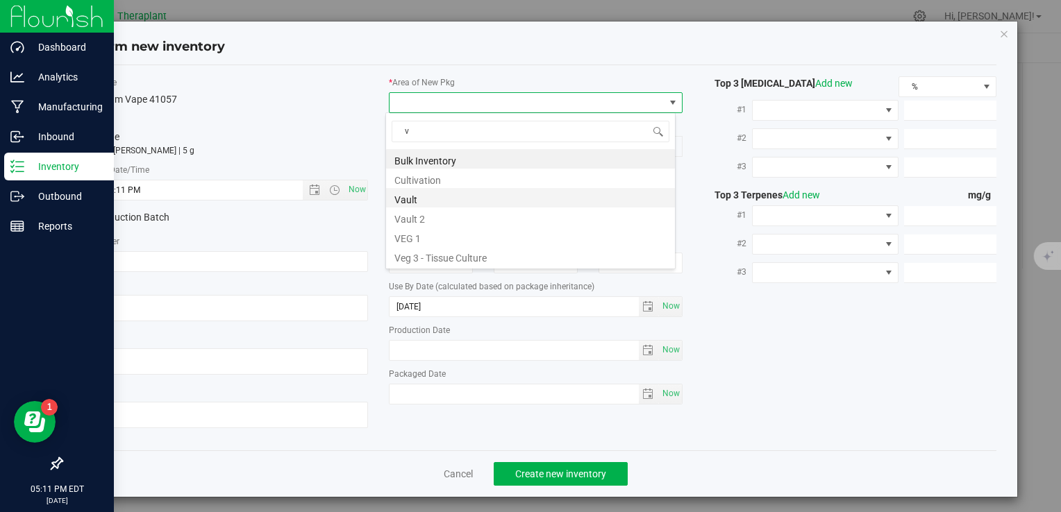
click at [430, 198] on li "Vault" at bounding box center [530, 197] width 289 height 19
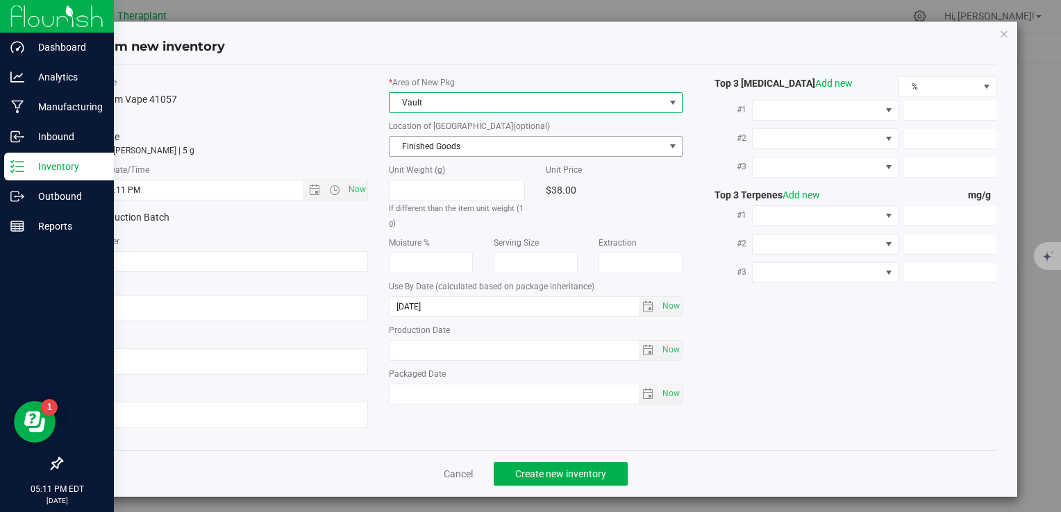
click at [432, 150] on span "Finished Goods" at bounding box center [526, 146] width 274 height 19
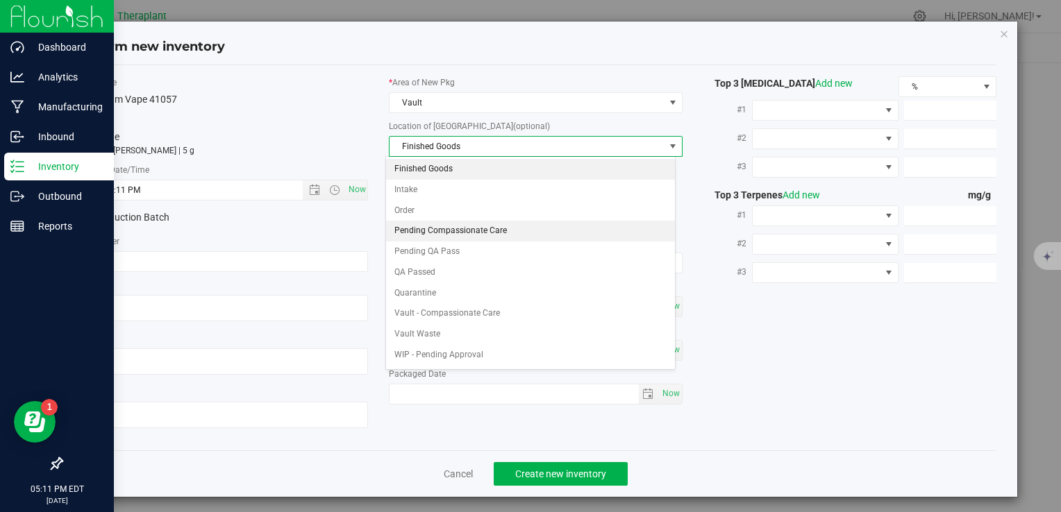
click at [440, 223] on li "Pending Compassionate Care" at bounding box center [530, 231] width 289 height 21
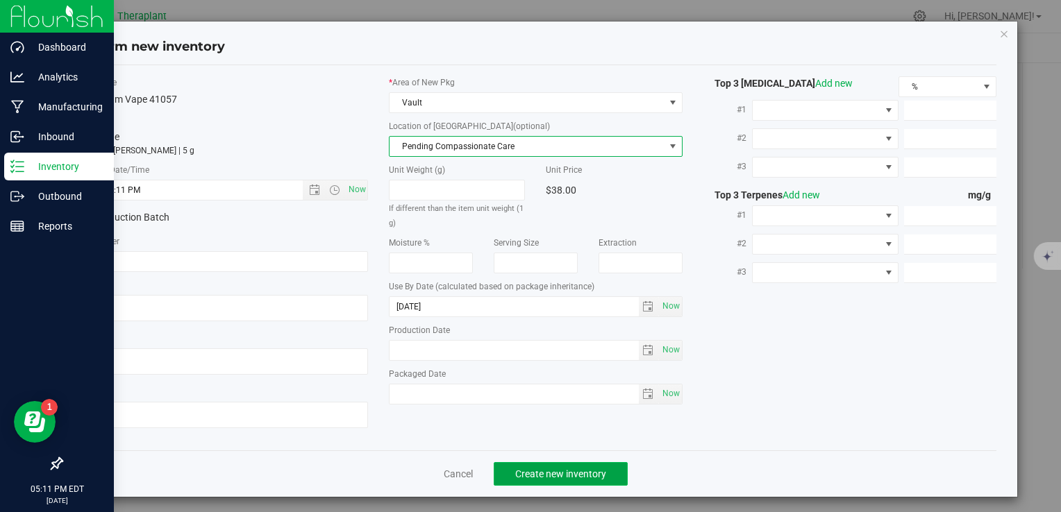
click at [539, 465] on button "Create new inventory" at bounding box center [561, 474] width 134 height 24
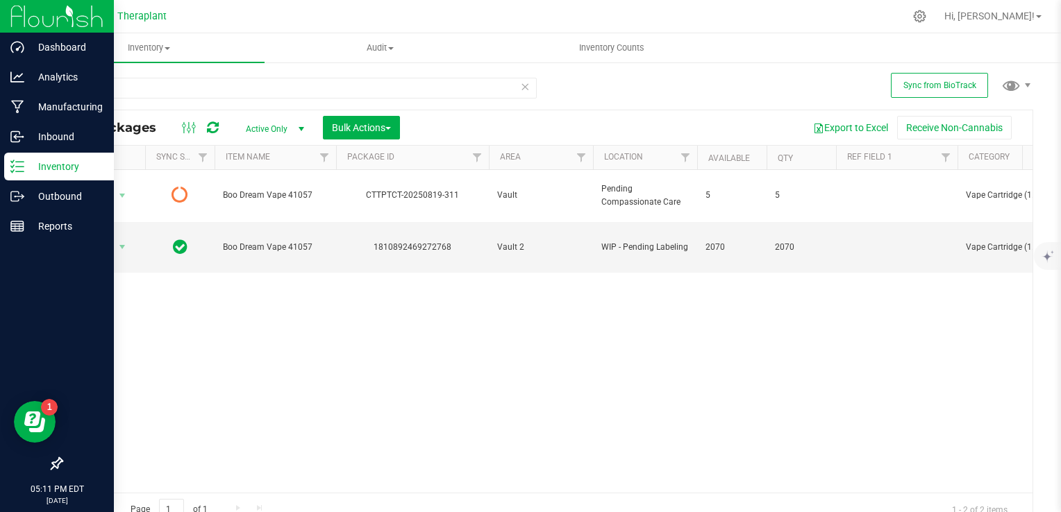
click at [217, 129] on icon at bounding box center [213, 128] width 12 height 14
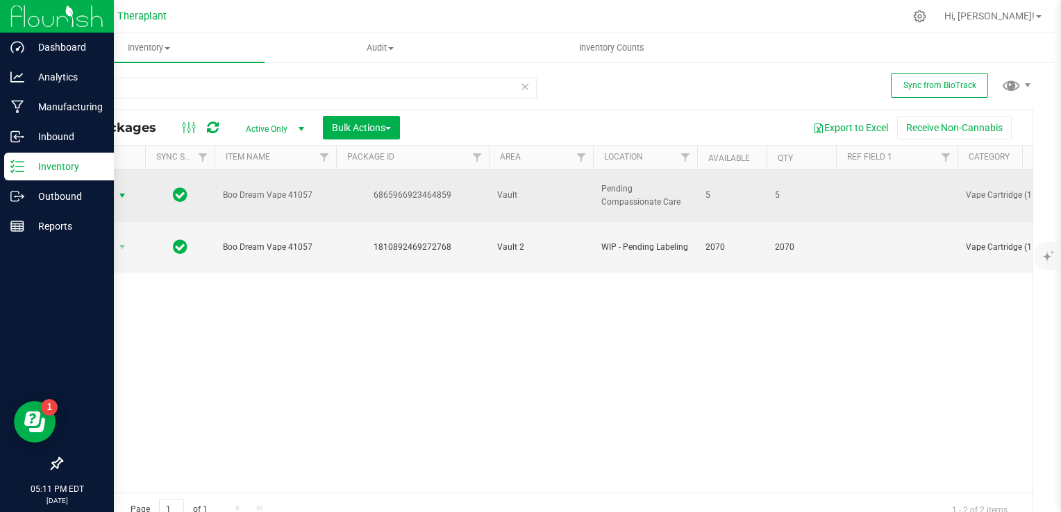
click at [111, 189] on span "Action" at bounding box center [94, 195] width 37 height 19
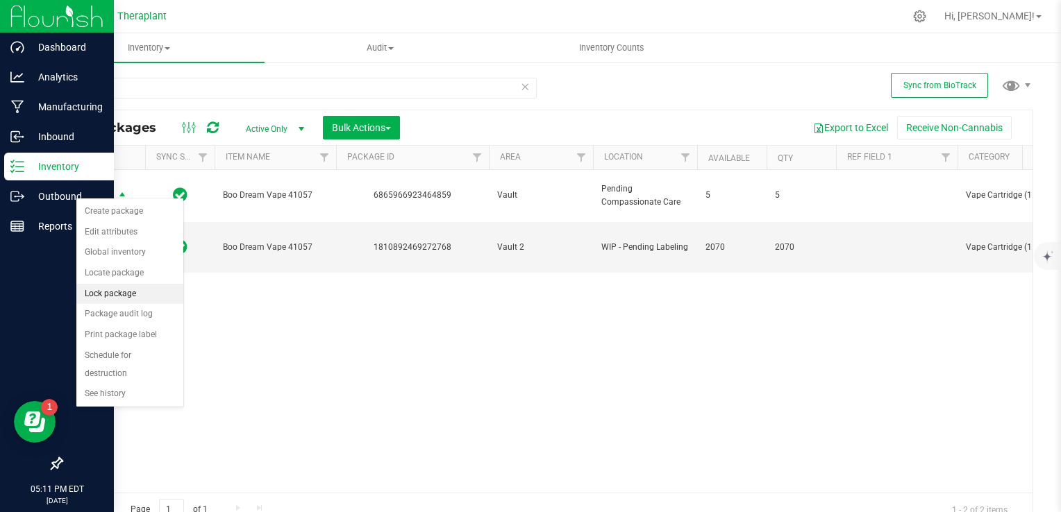
click at [106, 294] on li "Lock package" at bounding box center [129, 294] width 107 height 21
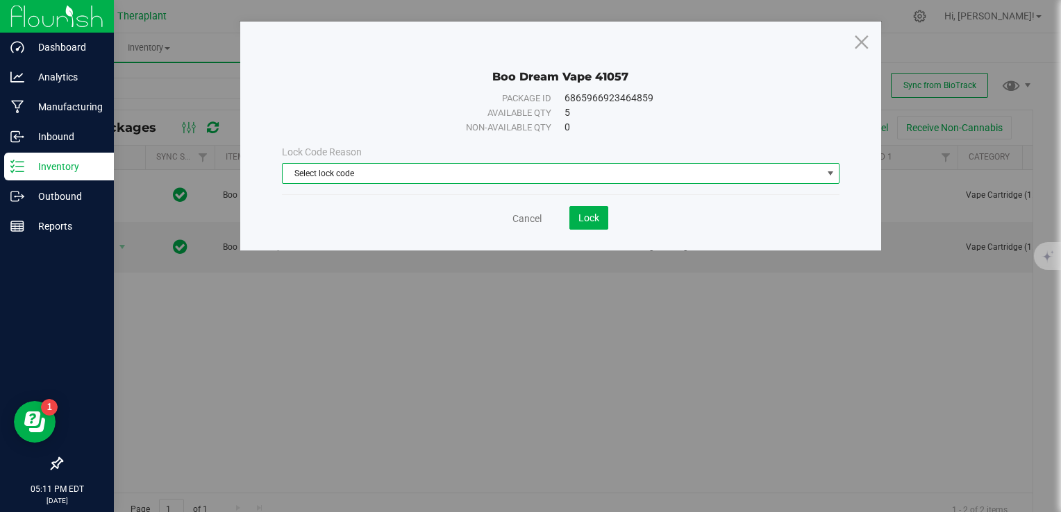
click at [466, 175] on span "Select lock code" at bounding box center [552, 173] width 539 height 19
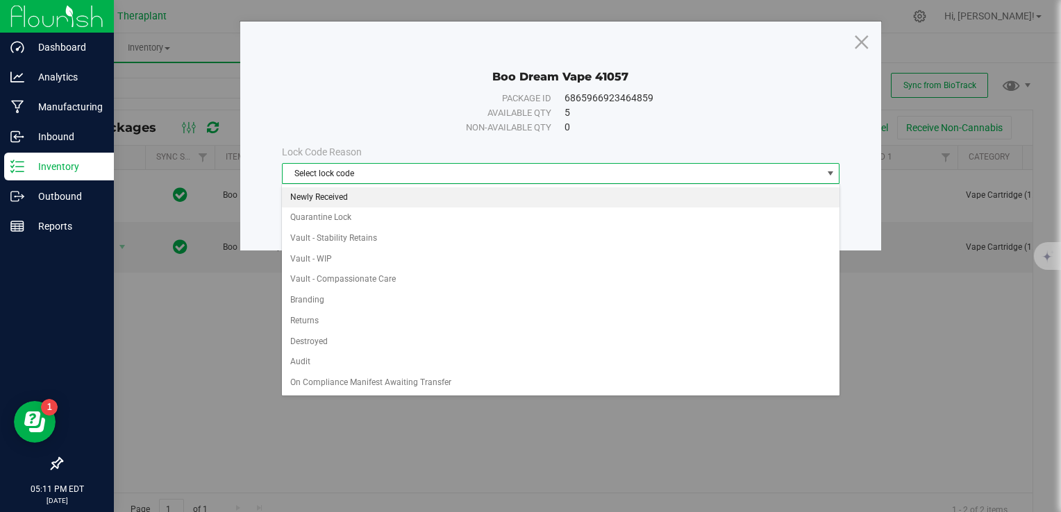
click at [418, 196] on li "Newly Received" at bounding box center [560, 197] width 557 height 21
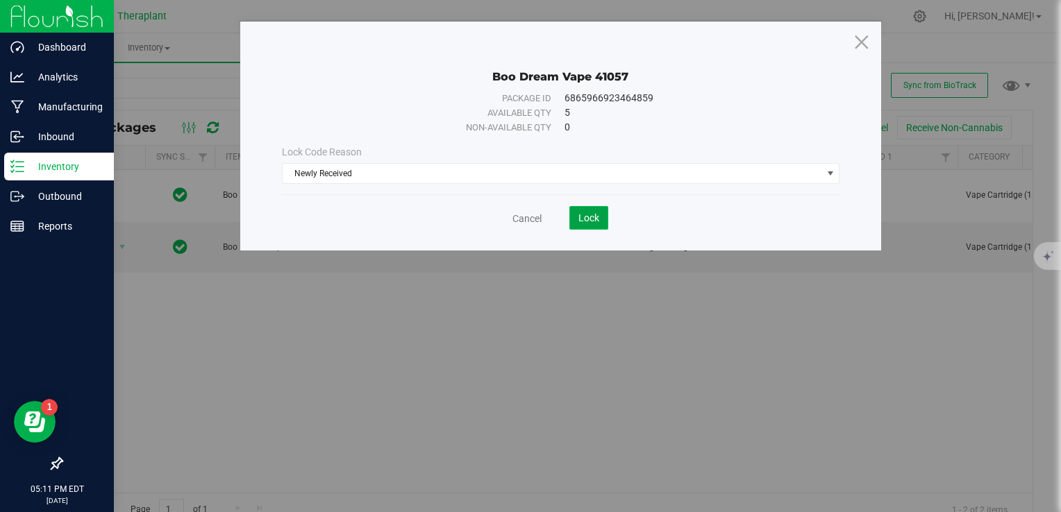
click at [593, 210] on button "Lock" at bounding box center [588, 218] width 39 height 24
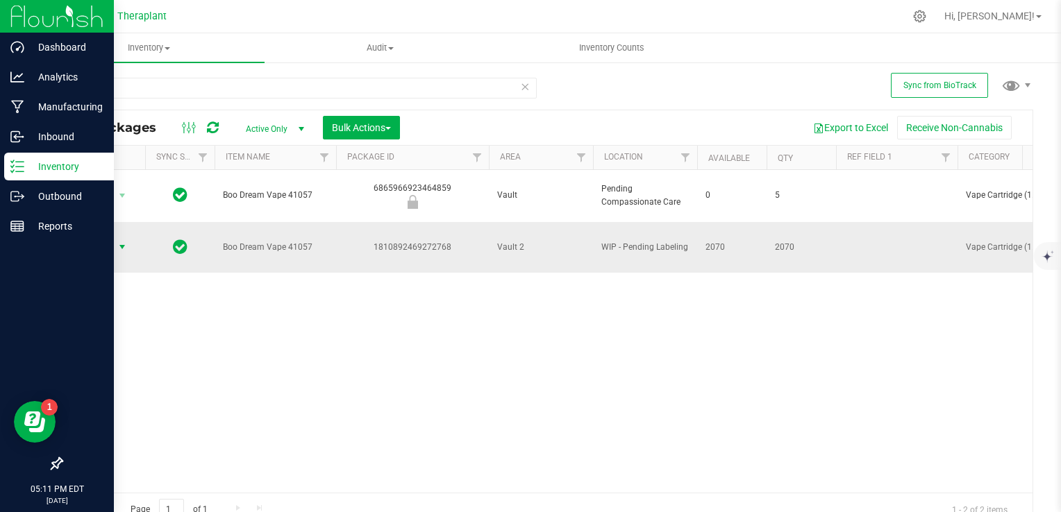
click at [97, 237] on span "Action" at bounding box center [94, 246] width 37 height 19
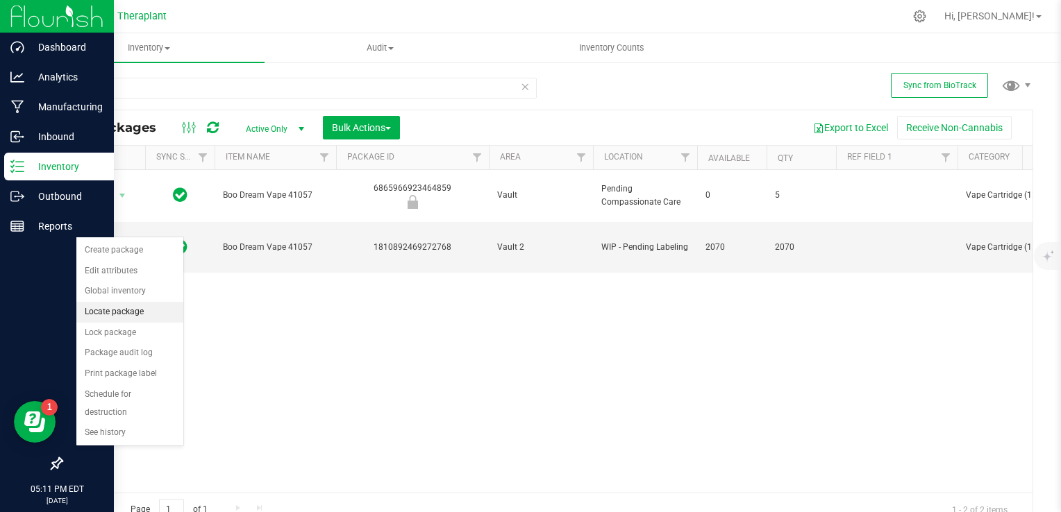
click at [126, 315] on li "Locate package" at bounding box center [129, 312] width 107 height 21
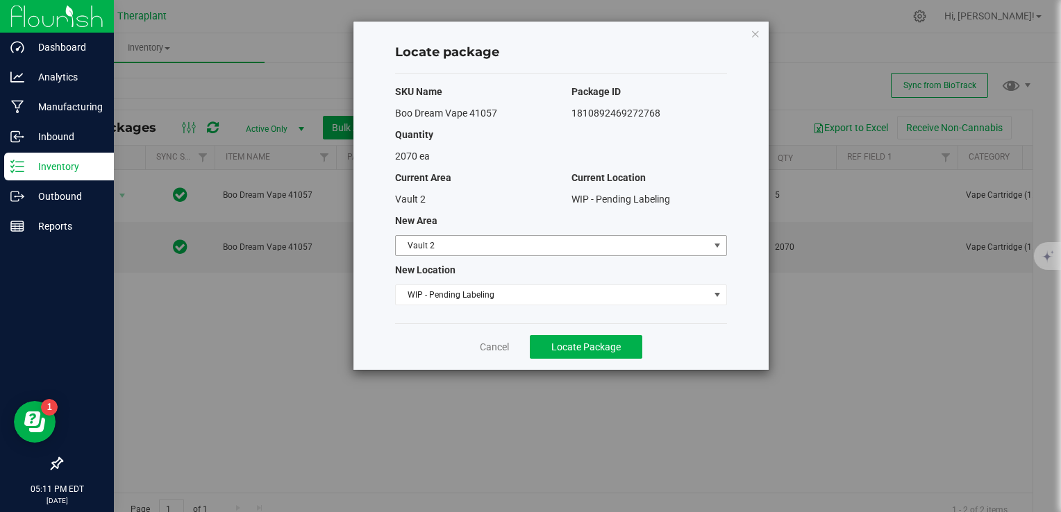
click at [447, 237] on span "Vault 2" at bounding box center [552, 245] width 313 height 19
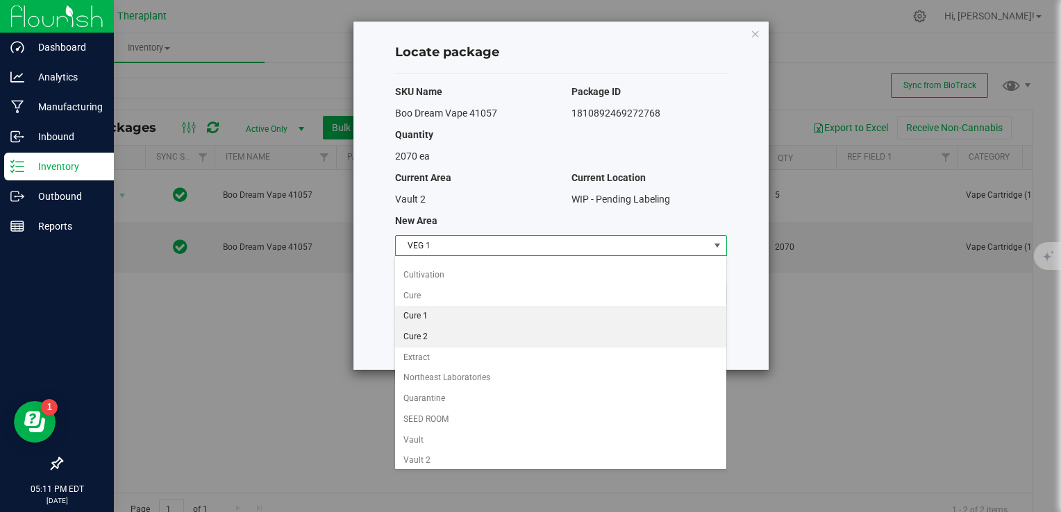
scroll to position [76, 0]
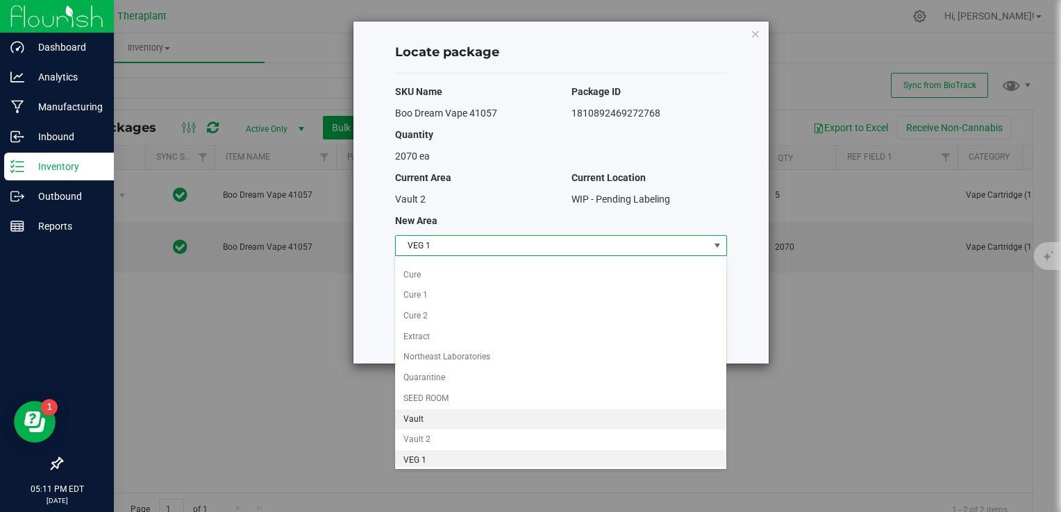
click at [430, 414] on li "Vault" at bounding box center [560, 420] width 330 height 21
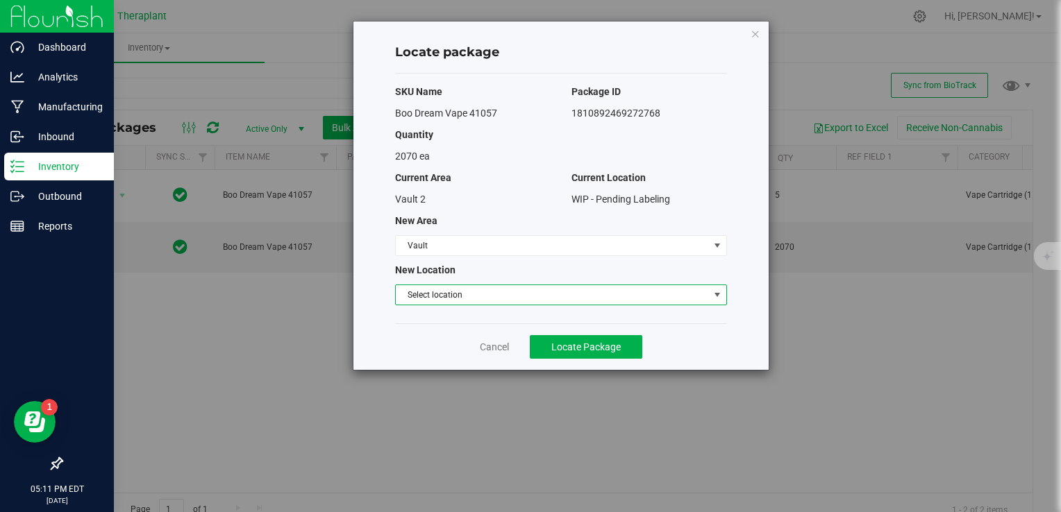
click at [436, 298] on span "Select location" at bounding box center [552, 294] width 313 height 19
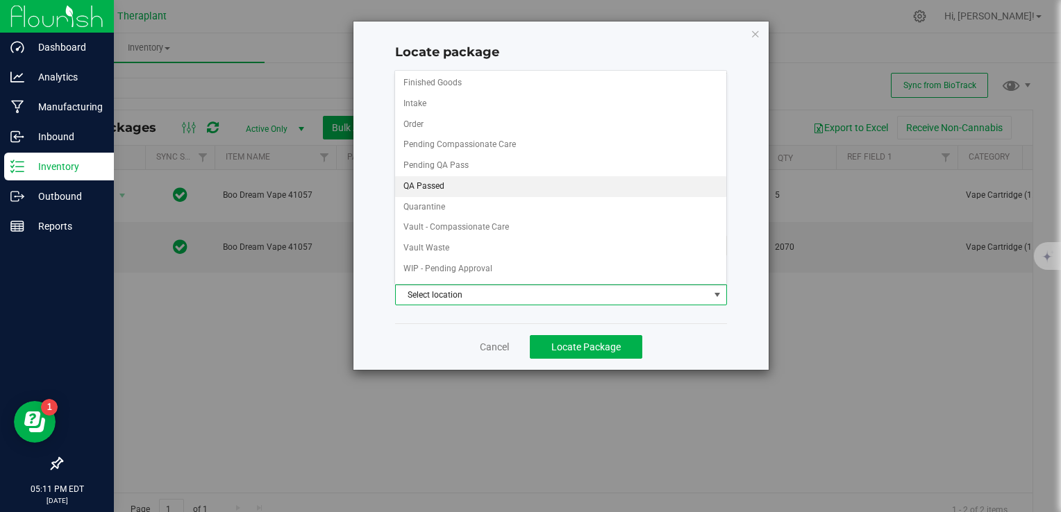
click at [460, 186] on li "QA Passed" at bounding box center [560, 186] width 330 height 21
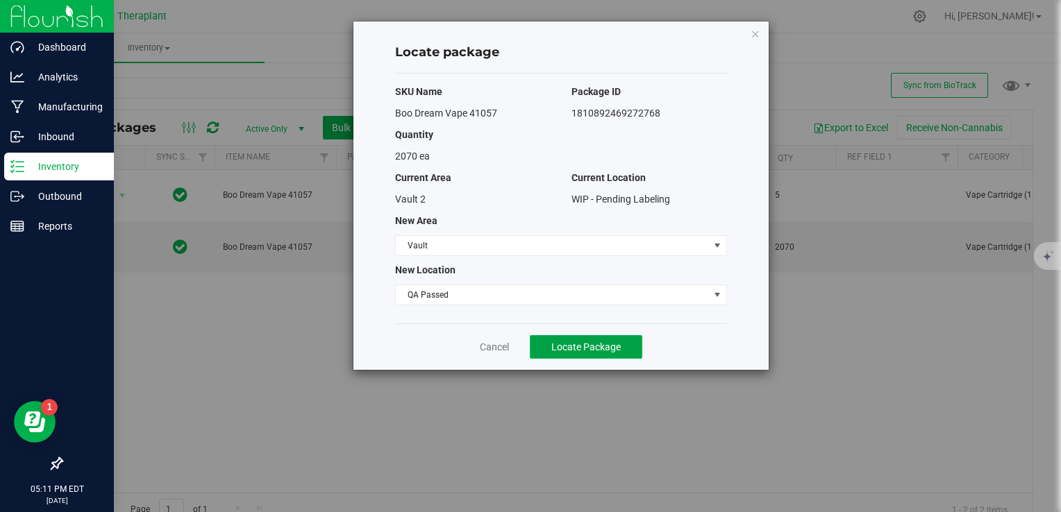
click at [580, 343] on span "Locate Package" at bounding box center [585, 347] width 69 height 11
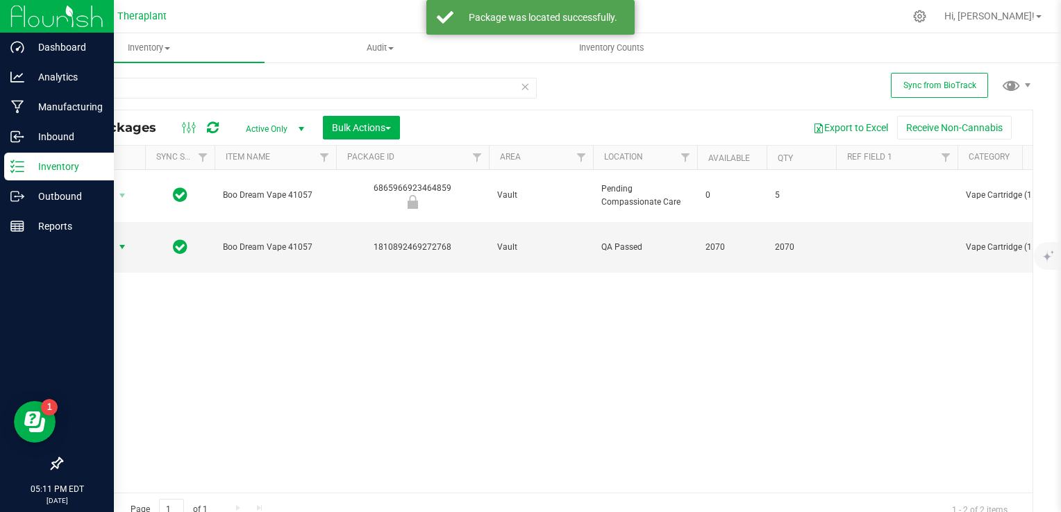
click at [107, 237] on span "Action" at bounding box center [94, 246] width 37 height 19
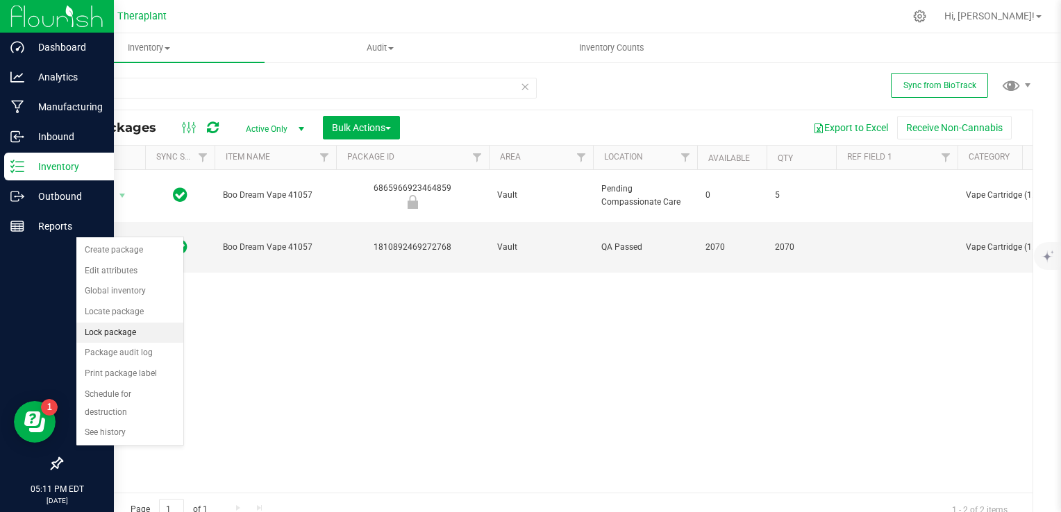
click at [139, 335] on li "Lock package" at bounding box center [129, 333] width 107 height 21
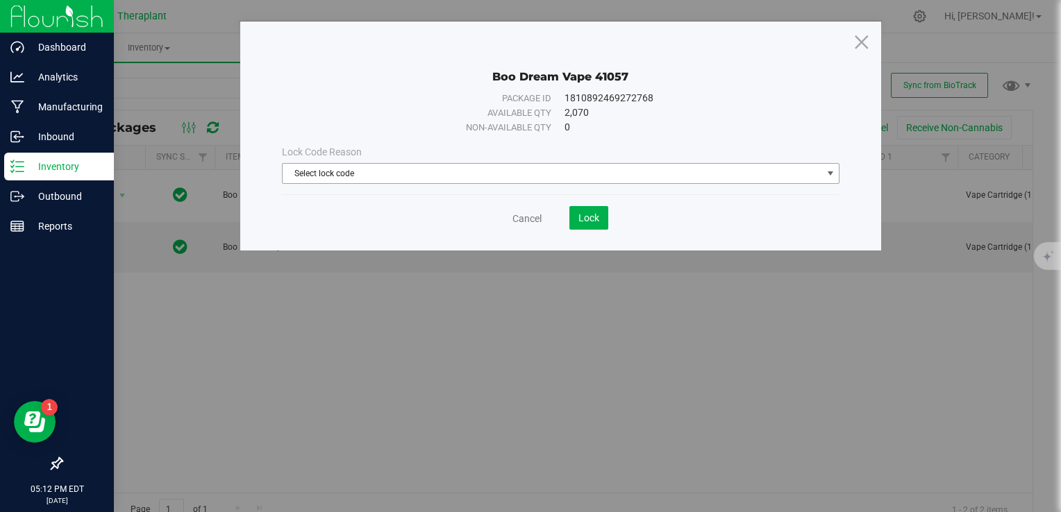
click at [353, 174] on span "Select lock code" at bounding box center [552, 173] width 539 height 19
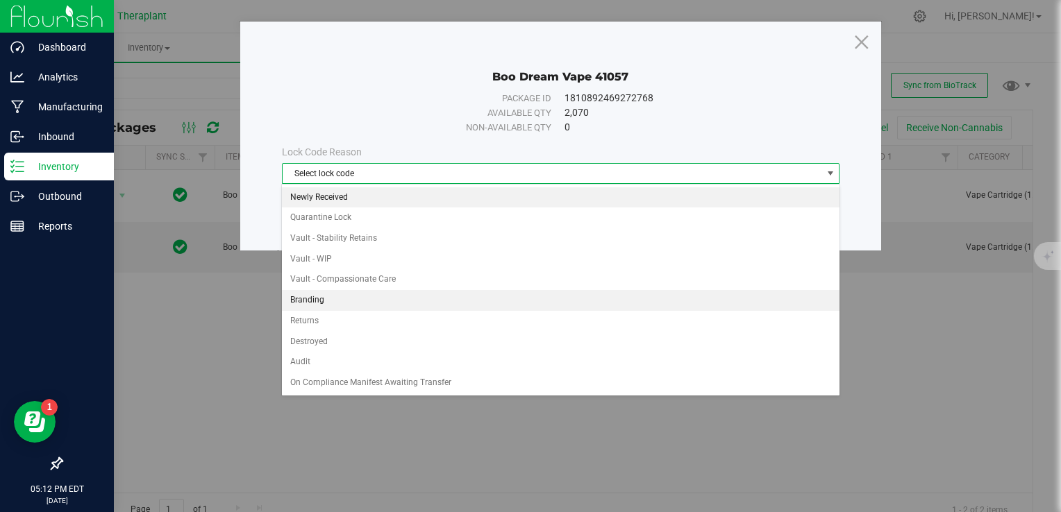
click at [376, 194] on li "Newly Received" at bounding box center [560, 197] width 557 height 21
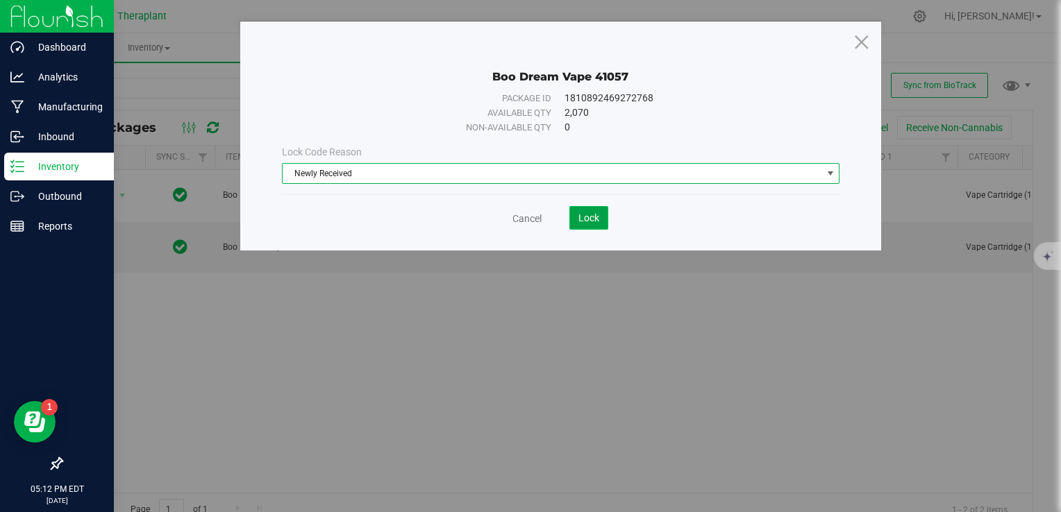
click at [597, 212] on span "Lock" at bounding box center [588, 217] width 21 height 11
